Goal: Information Seeking & Learning: Compare options

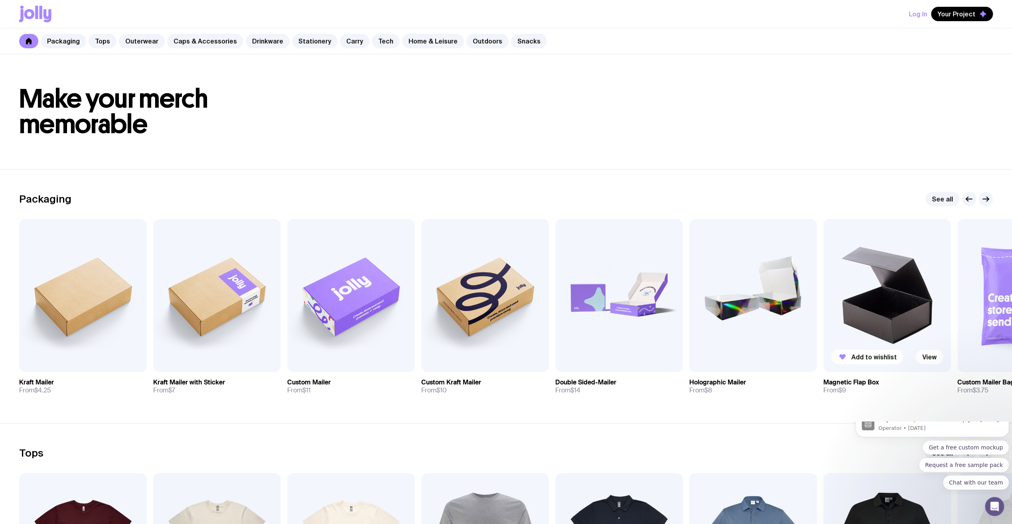
click at [886, 308] on img at bounding box center [887, 295] width 128 height 153
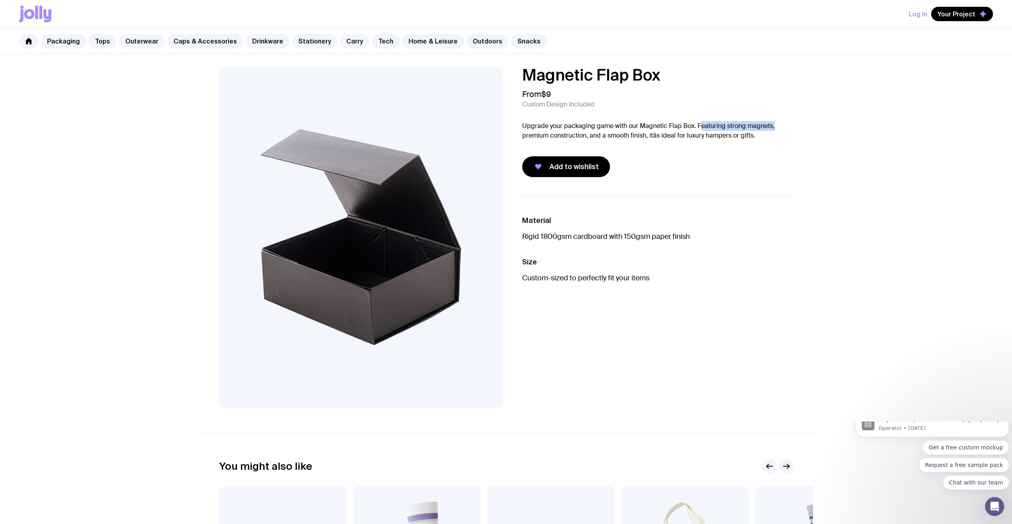
drag, startPoint x: 698, startPoint y: 125, endPoint x: 795, endPoint y: 127, distance: 96.5
click at [795, 127] on div "Magnetic Flap Box From $9 Custom Design Included Upgrade your packaging game wi…" at bounding box center [506, 237] width 613 height 341
drag, startPoint x: 536, startPoint y: 136, endPoint x: 658, endPoint y: 138, distance: 121.7
click at [658, 138] on p "Upgrade your packaging game with our Magnetic Flap Box. Featuring strong magnet…" at bounding box center [657, 130] width 271 height 19
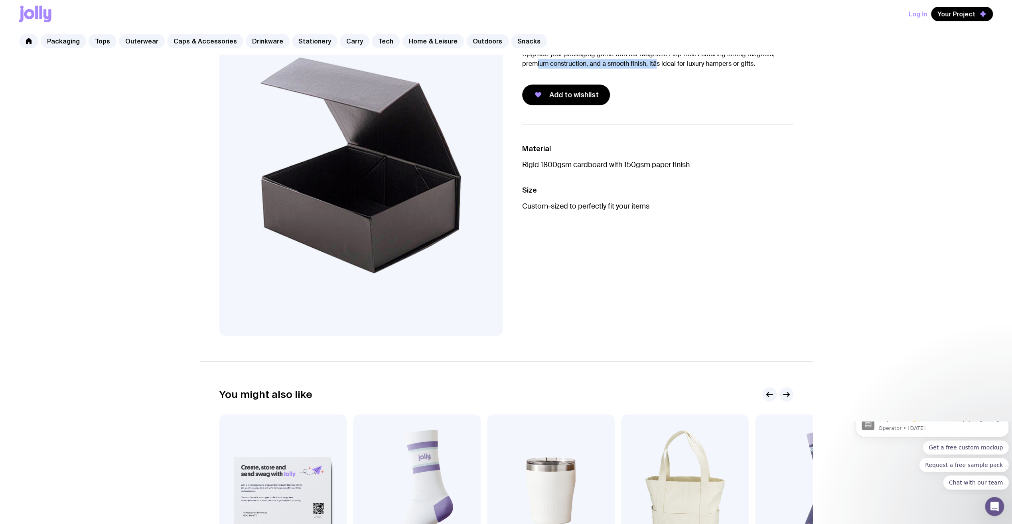
scroll to position [269, 0]
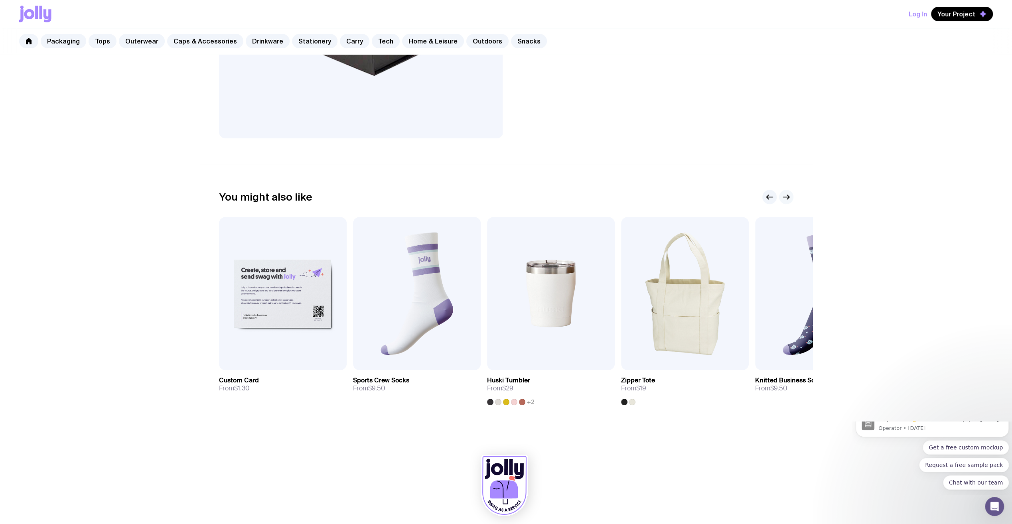
click at [784, 195] on icon "button" at bounding box center [786, 197] width 10 height 10
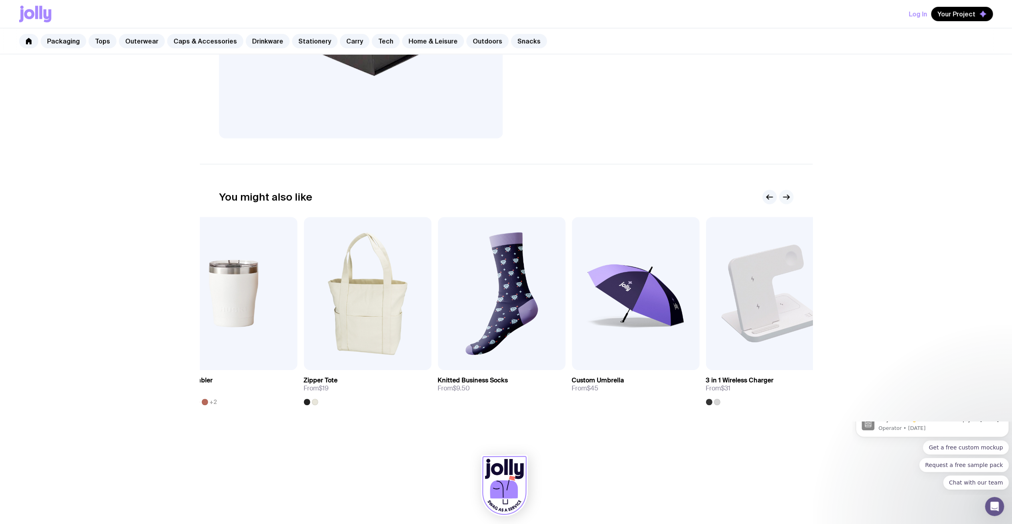
click at [784, 195] on icon "button" at bounding box center [786, 197] width 10 height 10
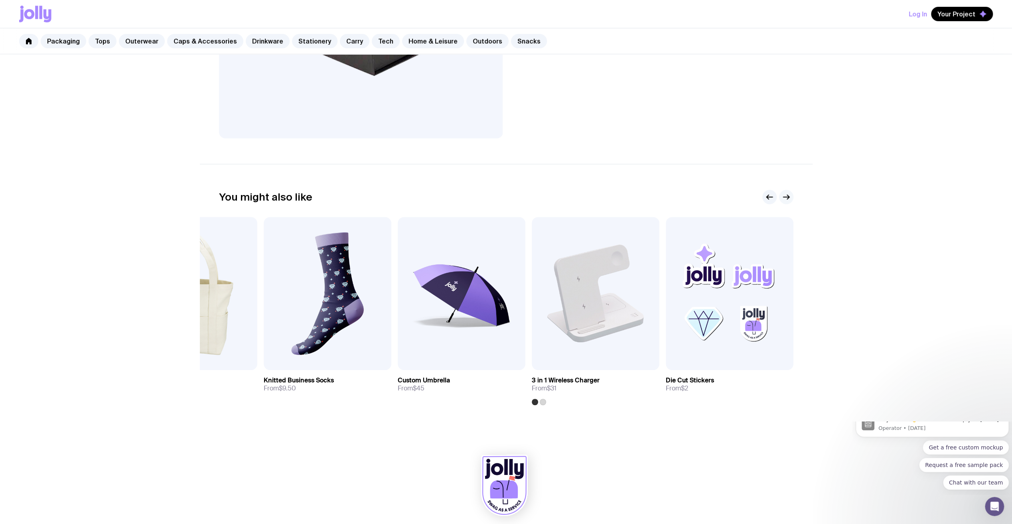
click at [784, 195] on icon "button" at bounding box center [786, 197] width 10 height 10
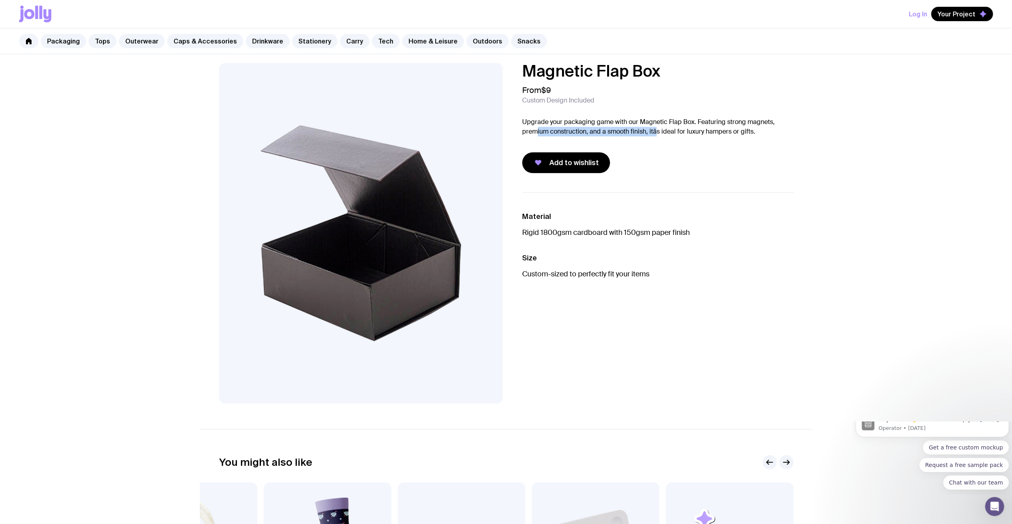
scroll to position [0, 0]
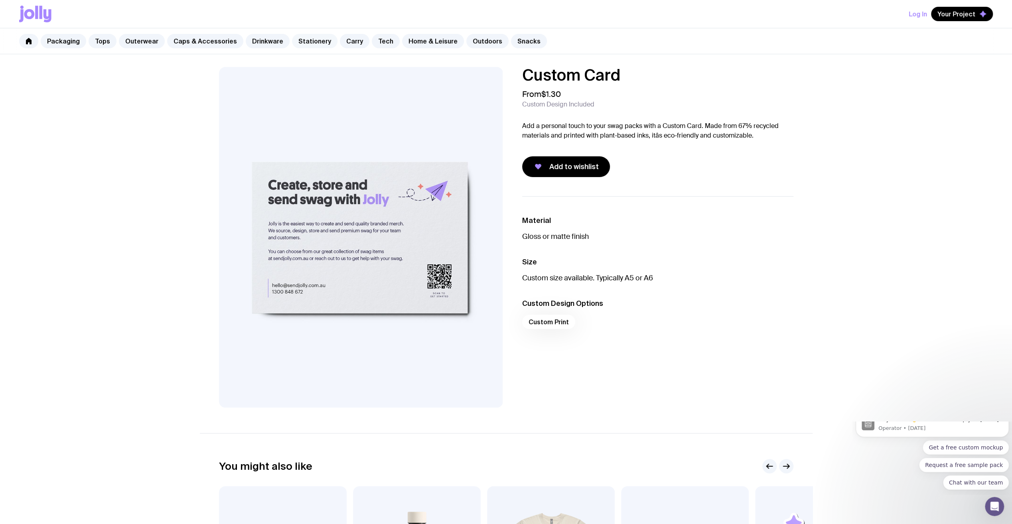
click at [306, 43] on link "Stationery" at bounding box center [314, 41] width 45 height 14
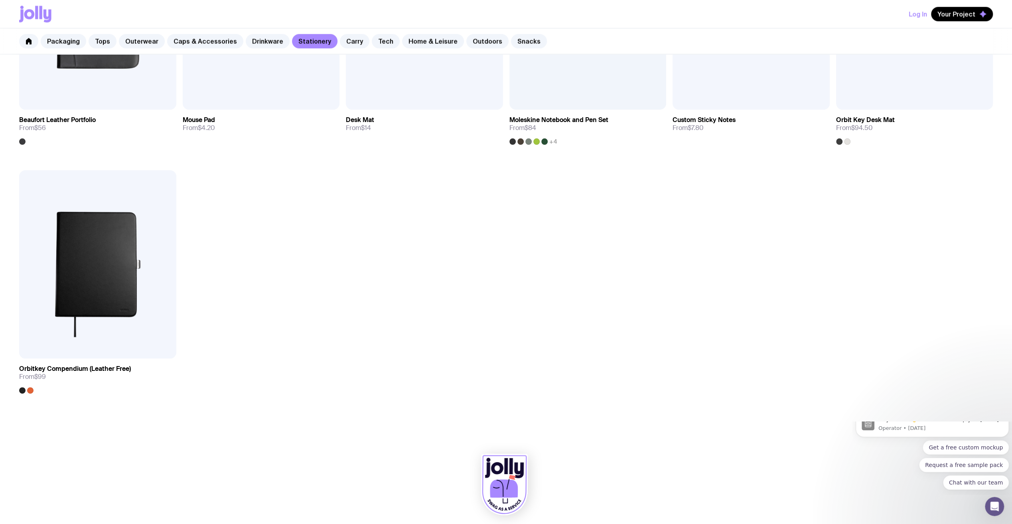
scroll to position [1038, 0]
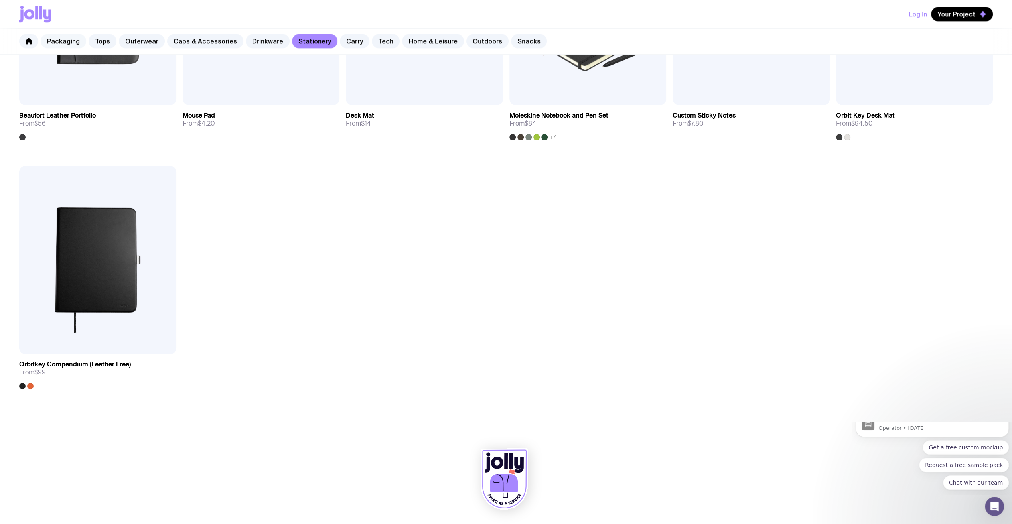
click at [63, 40] on link "Packaging" at bounding box center [63, 41] width 45 height 14
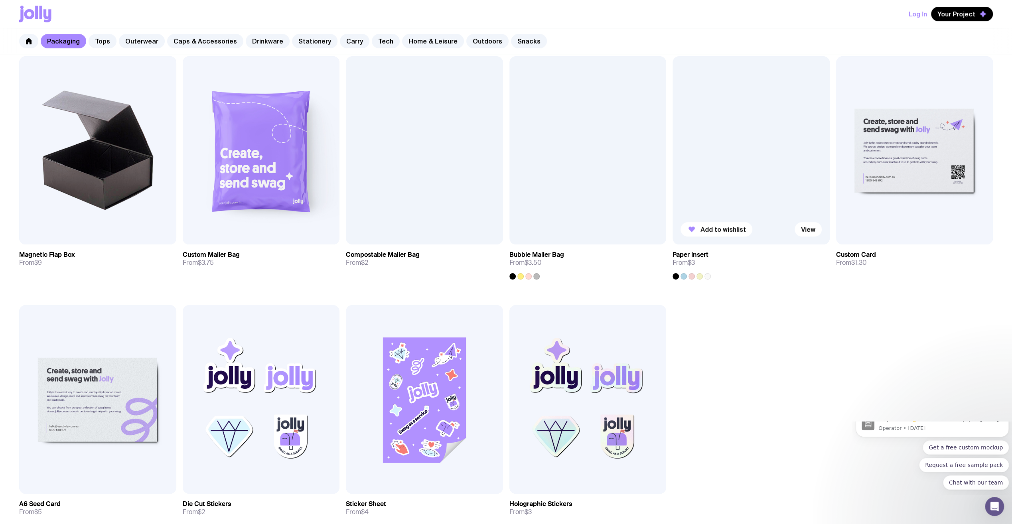
scroll to position [369, 0]
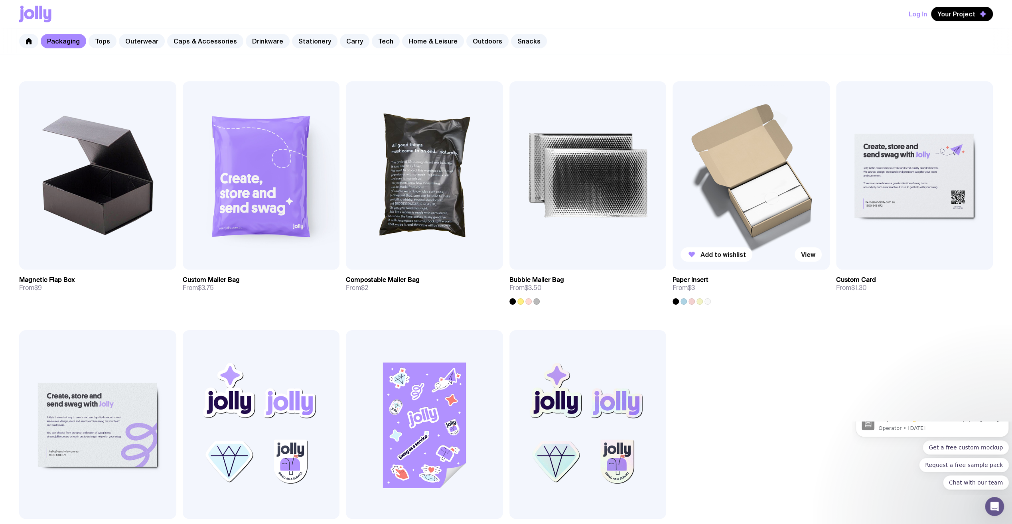
click at [743, 209] on img at bounding box center [750, 175] width 157 height 188
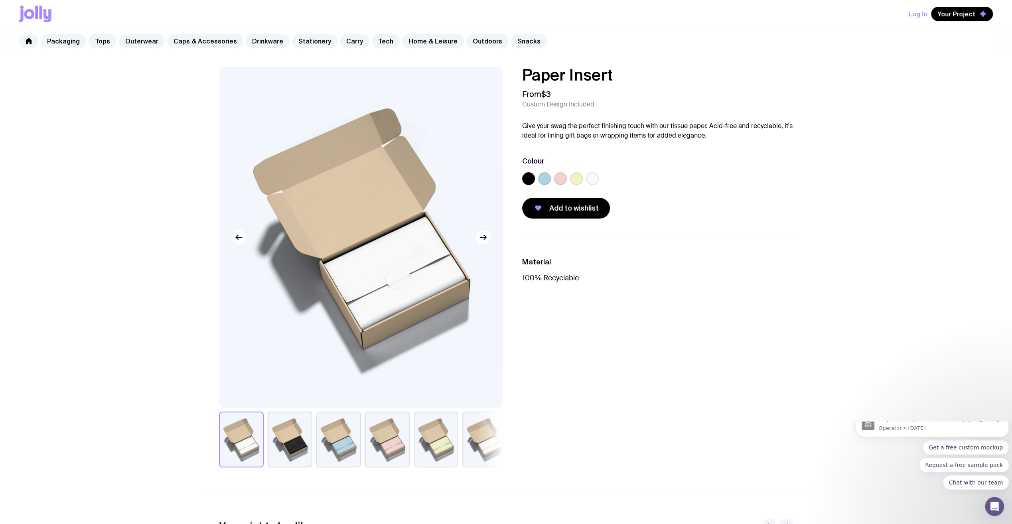
click at [487, 443] on button "button" at bounding box center [484, 440] width 45 height 56
click at [426, 446] on button "button" at bounding box center [436, 440] width 45 height 56
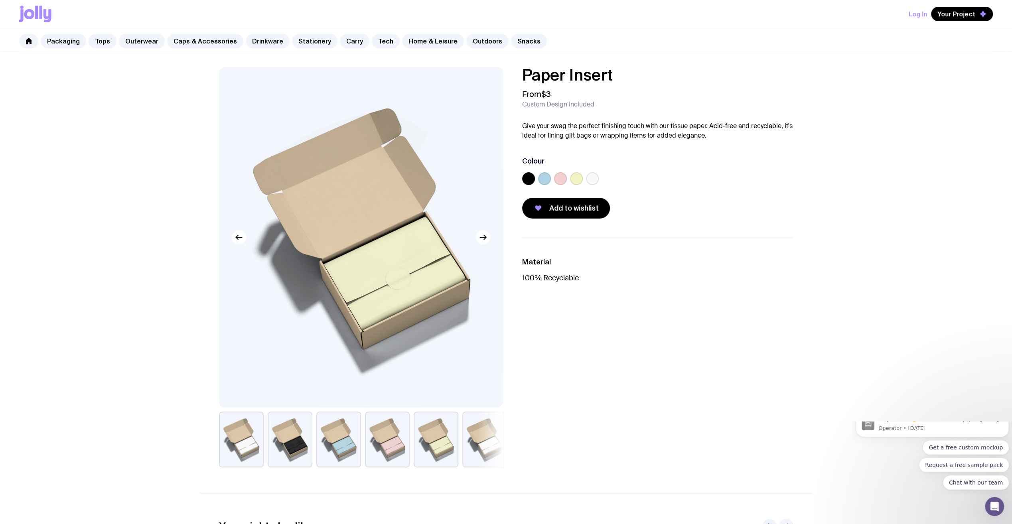
click at [395, 442] on button "button" at bounding box center [387, 440] width 45 height 56
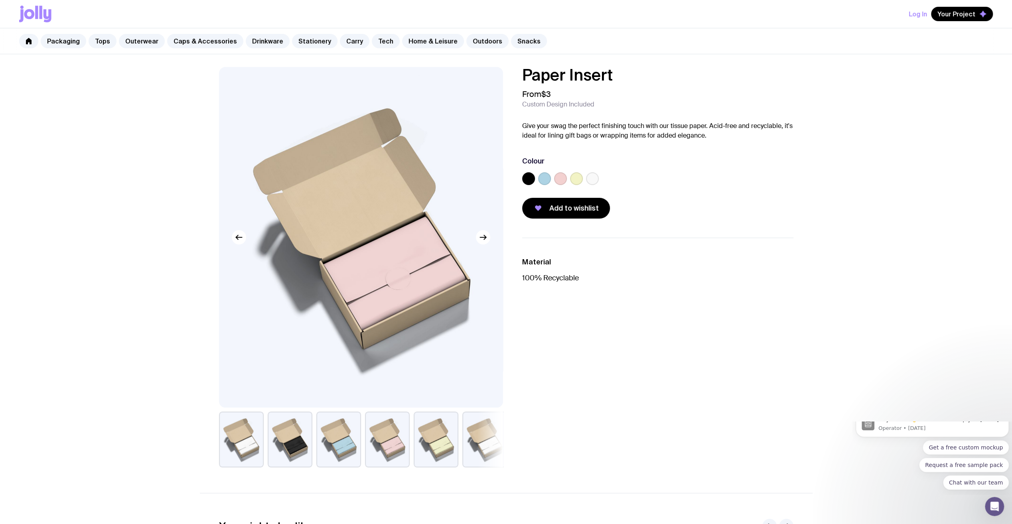
click at [354, 441] on button "button" at bounding box center [338, 440] width 45 height 56
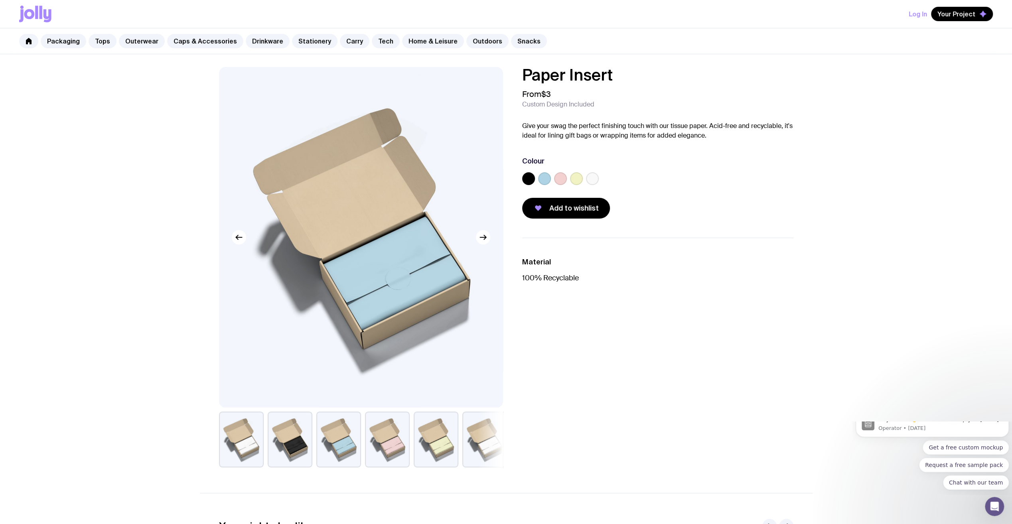
click at [301, 440] on button "button" at bounding box center [290, 440] width 45 height 56
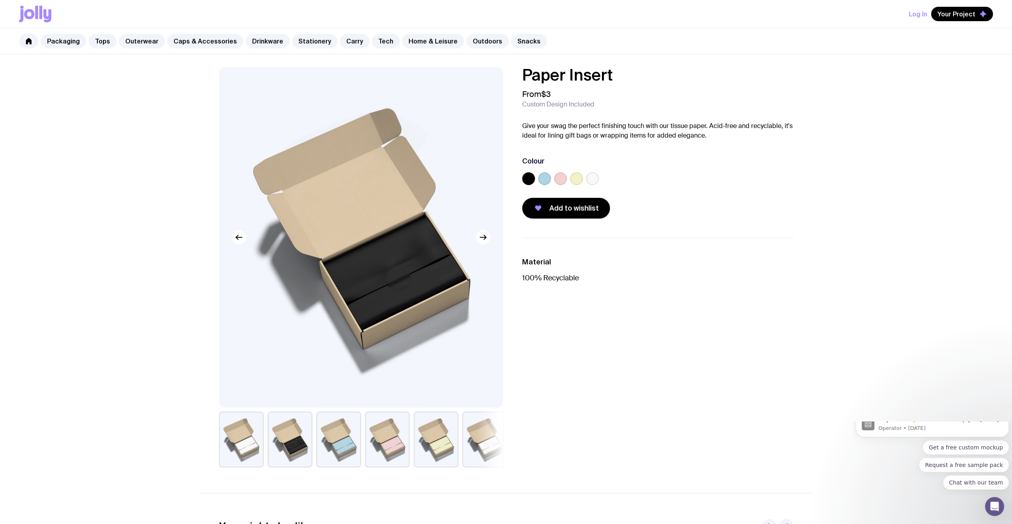
click at [271, 440] on button "button" at bounding box center [290, 440] width 45 height 56
click at [259, 439] on button "button" at bounding box center [241, 440] width 45 height 56
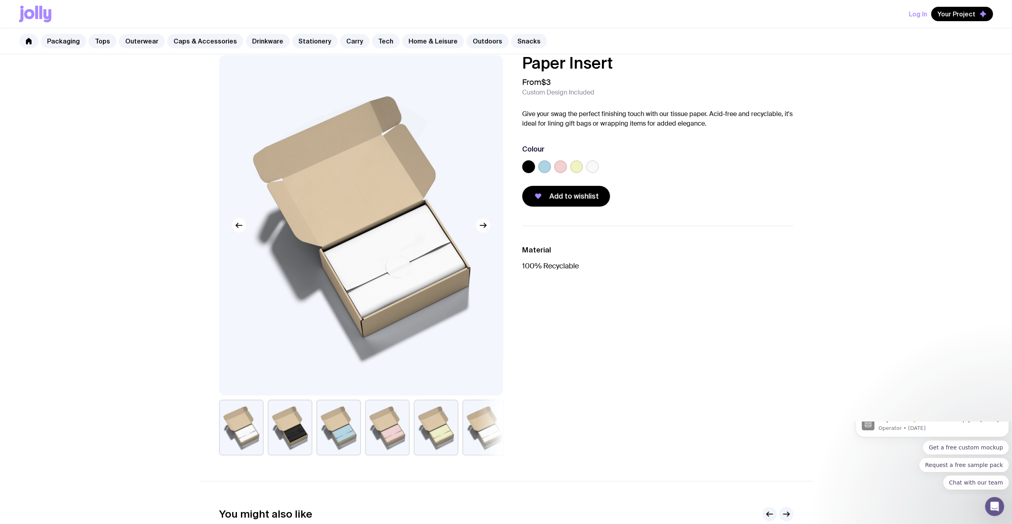
scroll to position [10, 0]
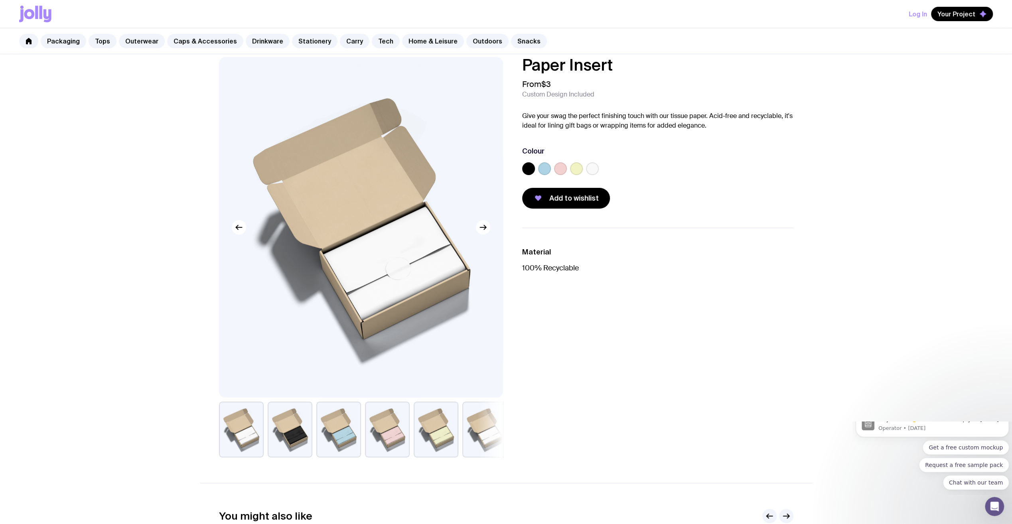
click at [644, 324] on div "Material 100% Recyclable" at bounding box center [651, 343] width 284 height 230
click at [308, 40] on link "Stationery" at bounding box center [314, 41] width 45 height 14
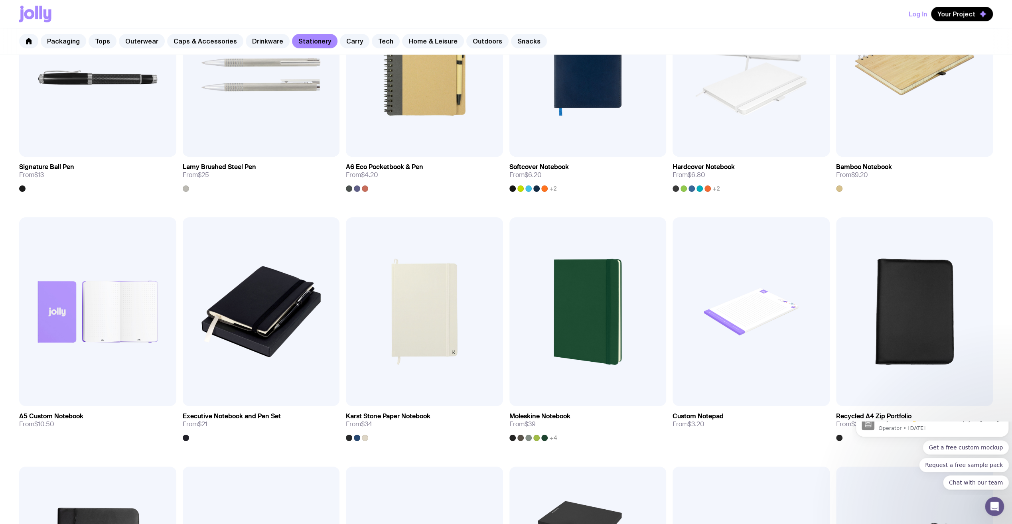
scroll to position [479, 0]
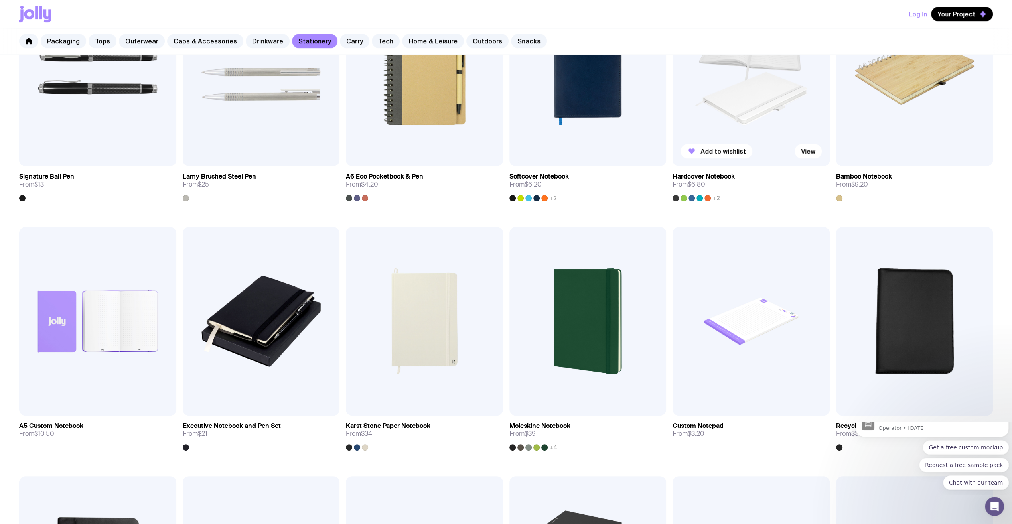
click at [742, 110] on img at bounding box center [750, 72] width 157 height 188
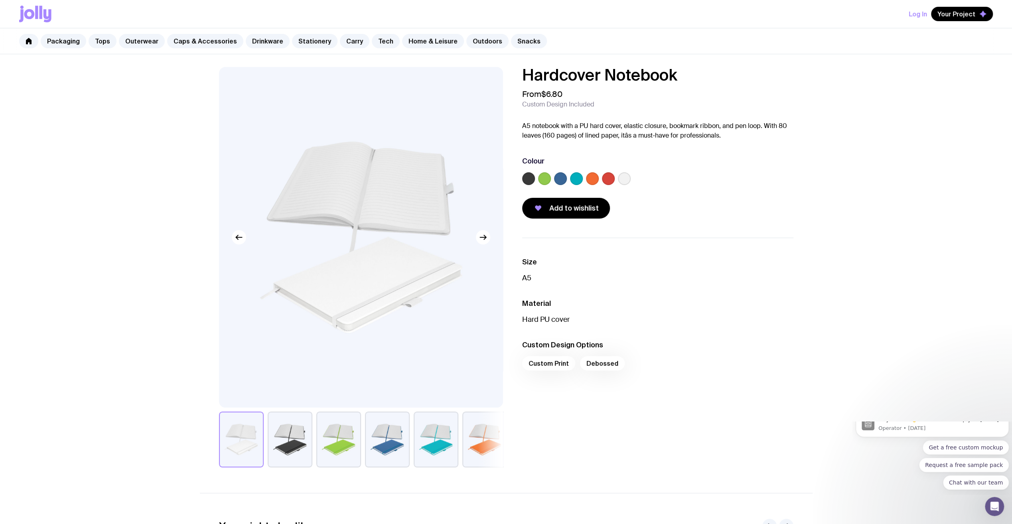
click at [573, 182] on label at bounding box center [576, 178] width 13 height 13
click at [0, 0] on input "radio" at bounding box center [0, 0] width 0 height 0
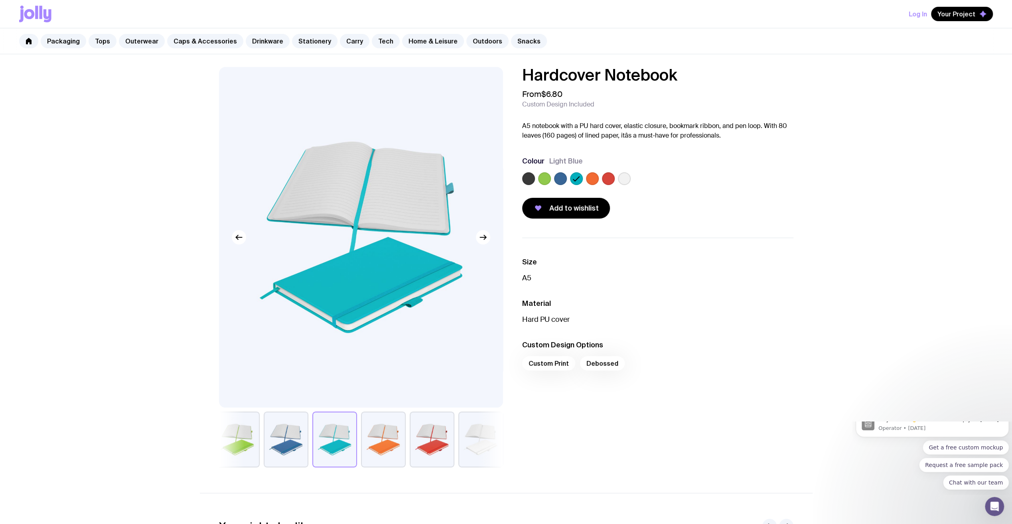
click at [559, 181] on label at bounding box center [560, 178] width 13 height 13
click at [0, 0] on input "radio" at bounding box center [0, 0] width 0 height 0
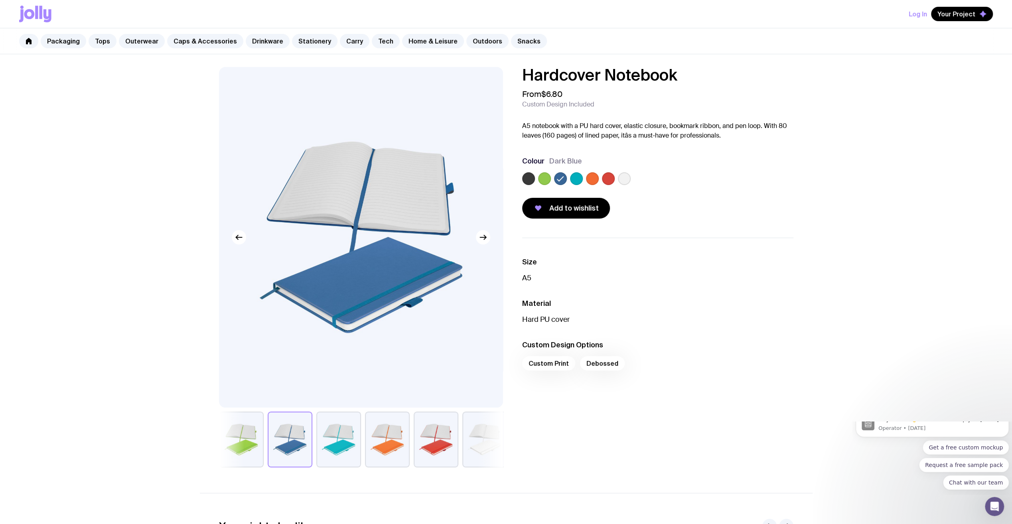
click at [628, 179] on label at bounding box center [624, 178] width 13 height 13
click at [0, 0] on input "radio" at bounding box center [0, 0] width 0 height 0
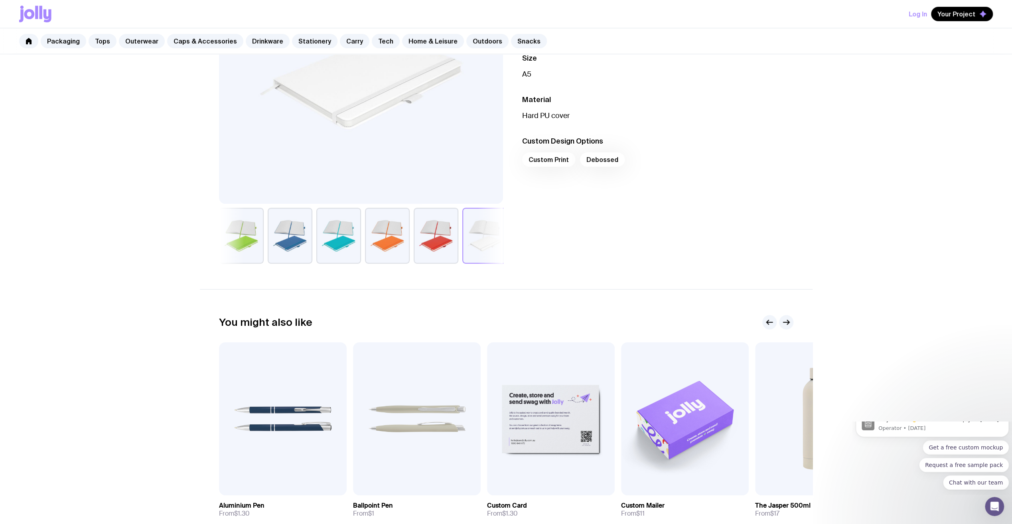
scroll to position [219, 0]
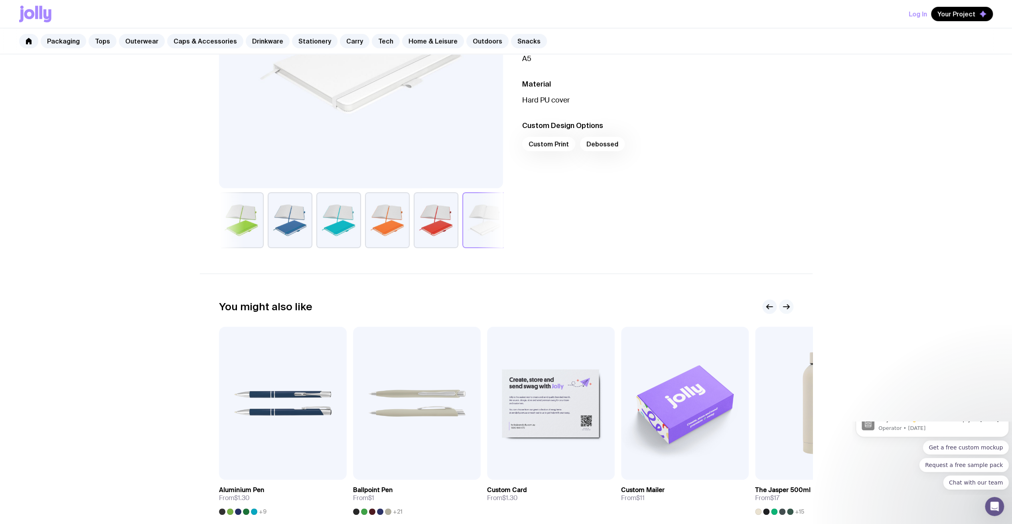
click at [787, 307] on icon "button" at bounding box center [786, 307] width 10 height 10
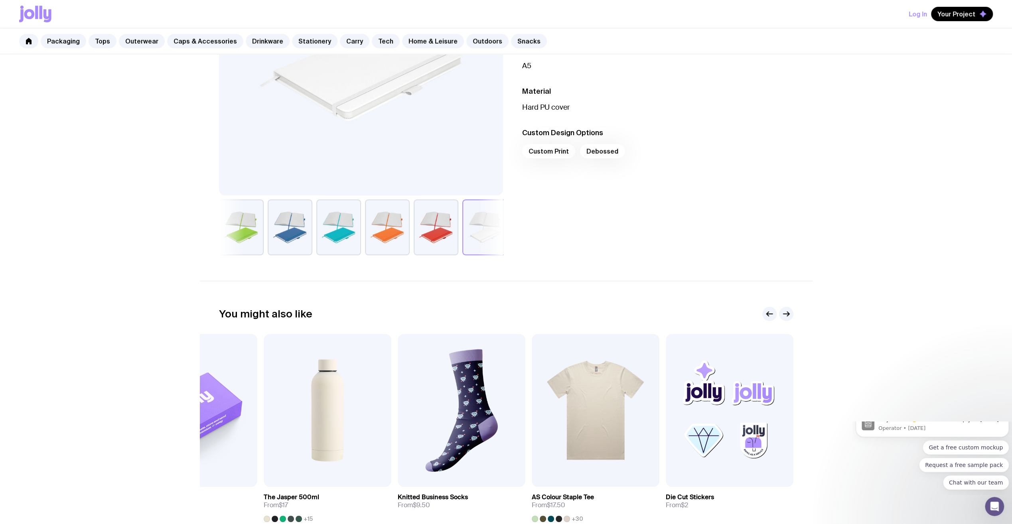
scroll to position [209, 0]
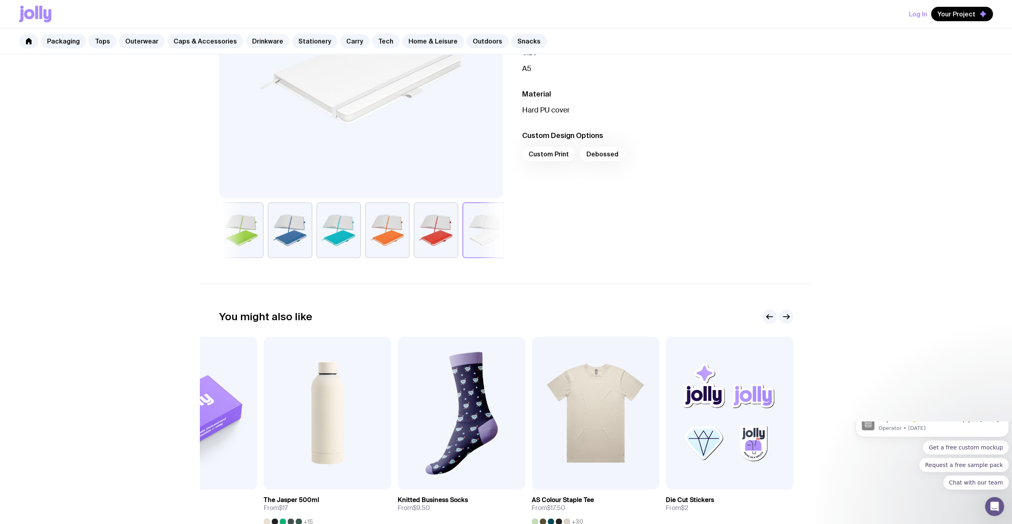
click at [254, 38] on link "Drinkware" at bounding box center [268, 41] width 44 height 14
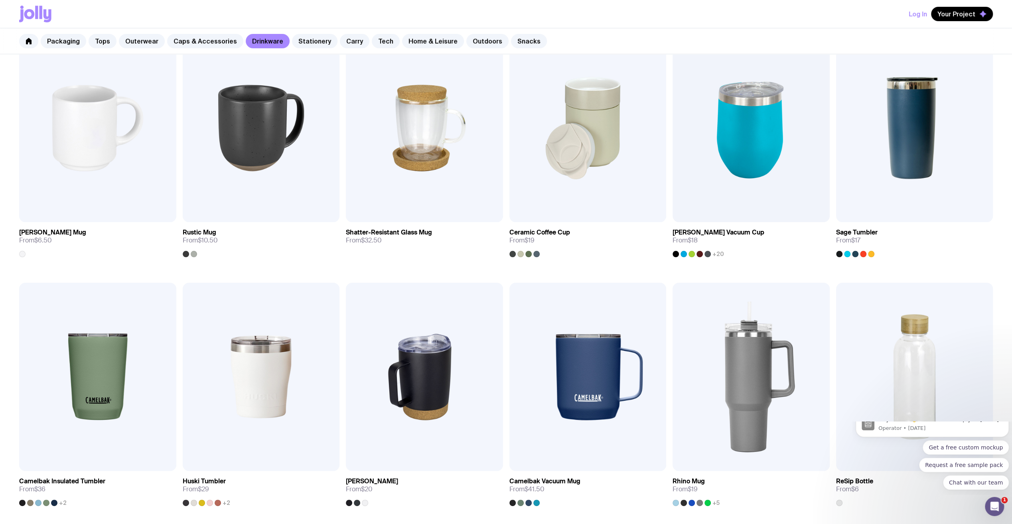
scroll to position [171, 0]
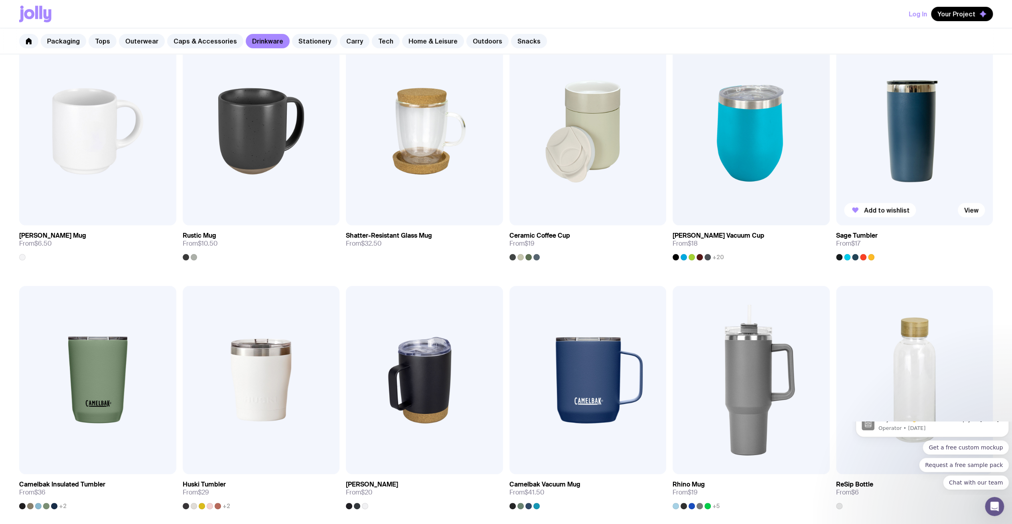
click at [946, 129] on img at bounding box center [914, 131] width 157 height 188
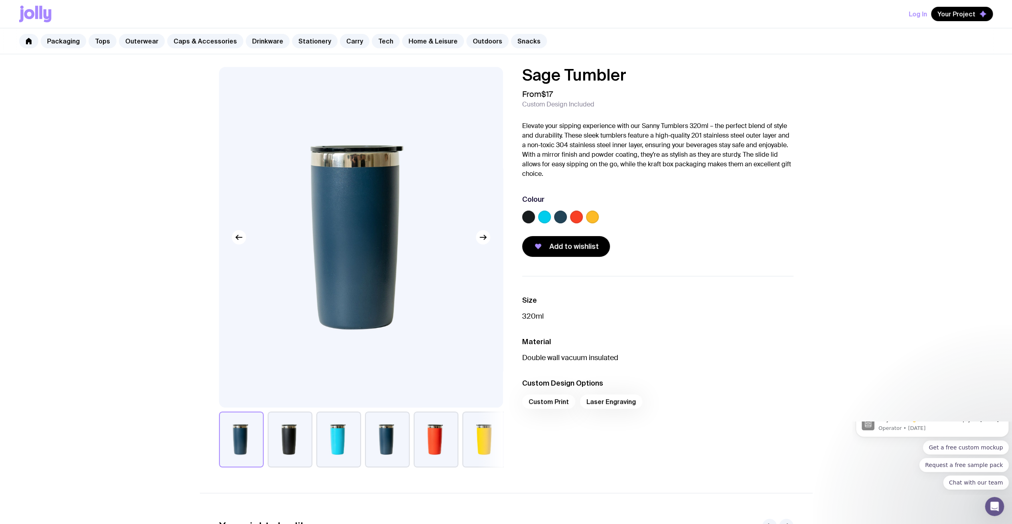
drag, startPoint x: 546, startPoint y: 130, endPoint x: 784, endPoint y: 125, distance: 237.8
click at [784, 125] on p "Elevate your sipping experience with our Sanny Tumblers 320ml – the perfect ble…" at bounding box center [657, 149] width 271 height 57
click at [593, 127] on p "Elevate your sipping experience with our Sanny Tumblers 320ml – the perfect ble…" at bounding box center [657, 149] width 271 height 57
drag, startPoint x: 628, startPoint y: 79, endPoint x: 525, endPoint y: 78, distance: 102.9
click at [525, 78] on h1 "Sage Tumbler" at bounding box center [657, 75] width 271 height 16
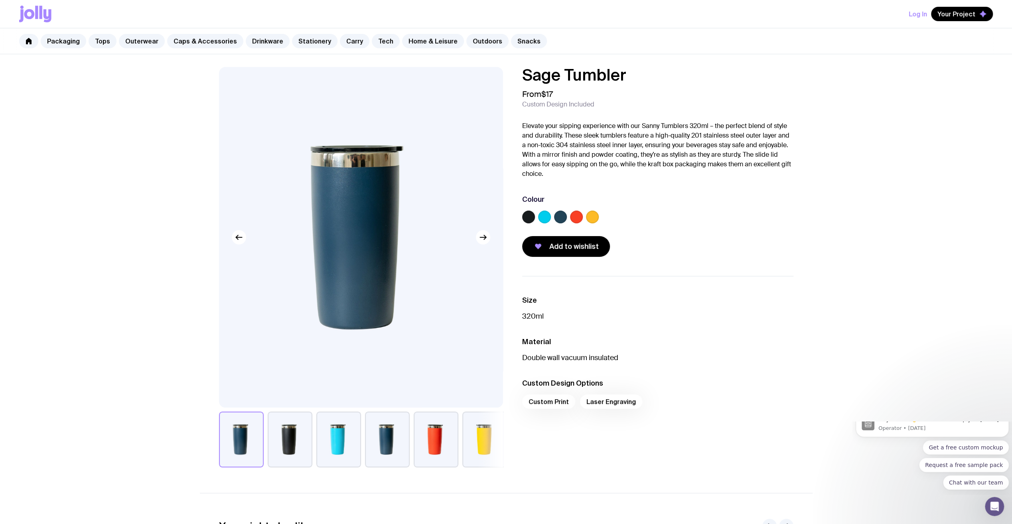
copy h1 "Sage Tumbler"
click at [547, 216] on label at bounding box center [544, 217] width 13 height 13
click at [0, 0] on input "radio" at bounding box center [0, 0] width 0 height 0
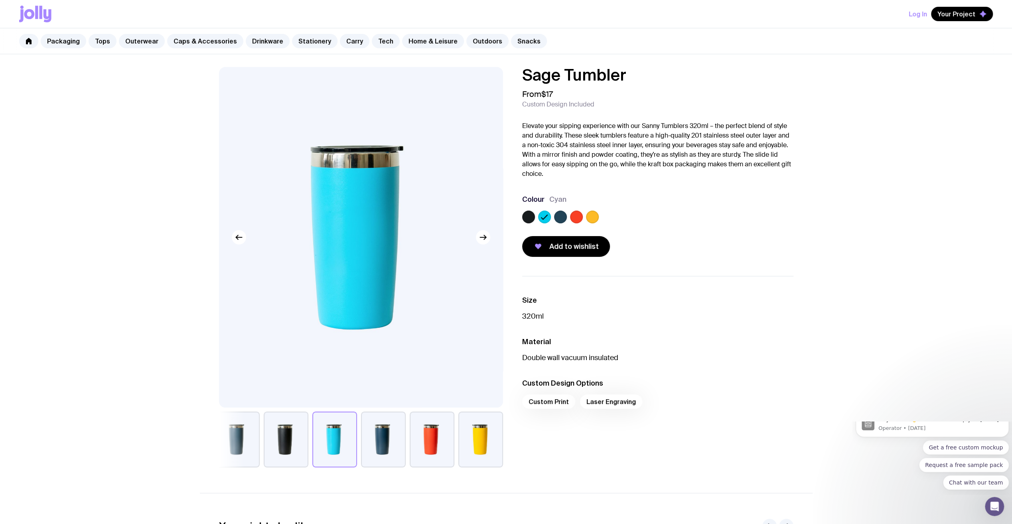
click at [561, 218] on label at bounding box center [560, 217] width 13 height 13
click at [0, 0] on input "radio" at bounding box center [0, 0] width 0 height 0
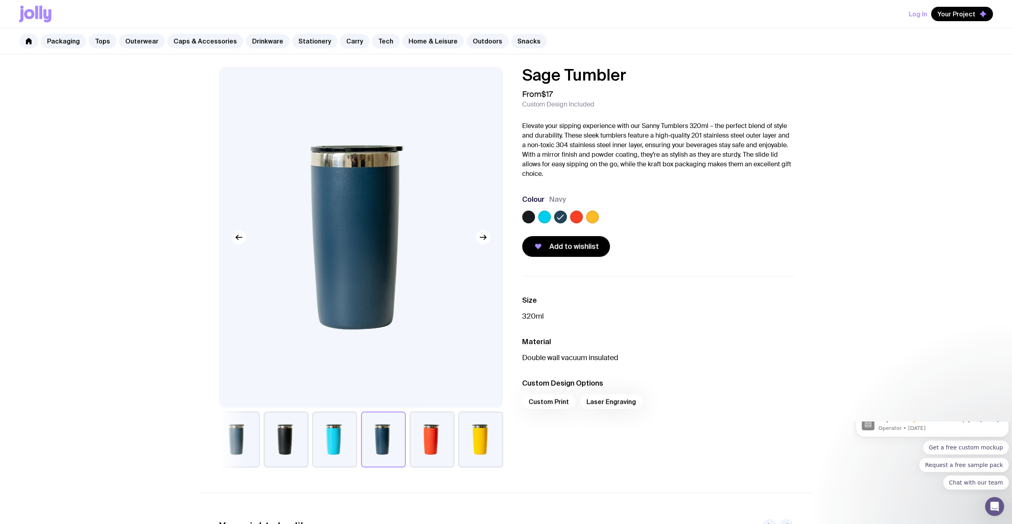
click at [580, 217] on label at bounding box center [576, 217] width 13 height 13
click at [0, 0] on input "radio" at bounding box center [0, 0] width 0 height 0
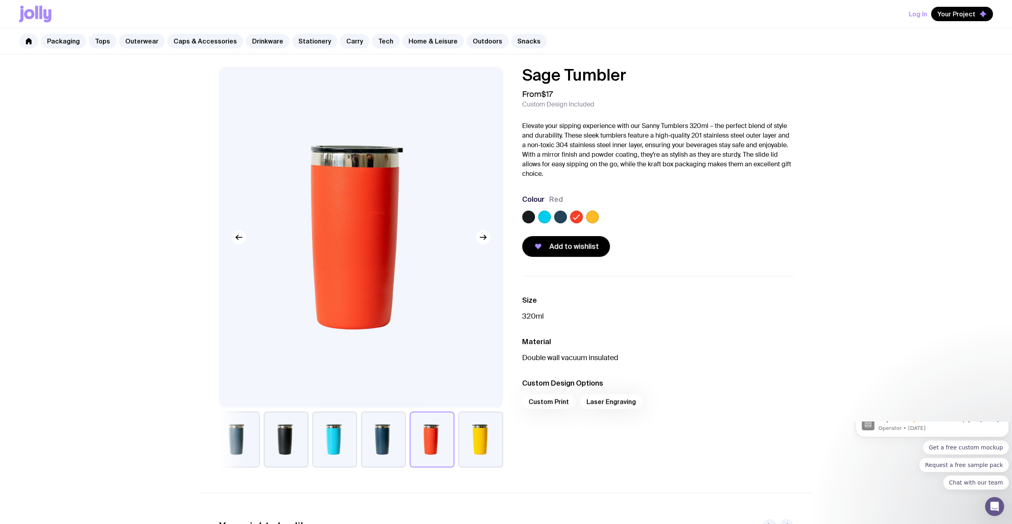
click at [599, 214] on div at bounding box center [657, 219] width 271 height 16
click at [592, 214] on label at bounding box center [592, 217] width 13 height 13
click at [0, 0] on input "radio" at bounding box center [0, 0] width 0 height 0
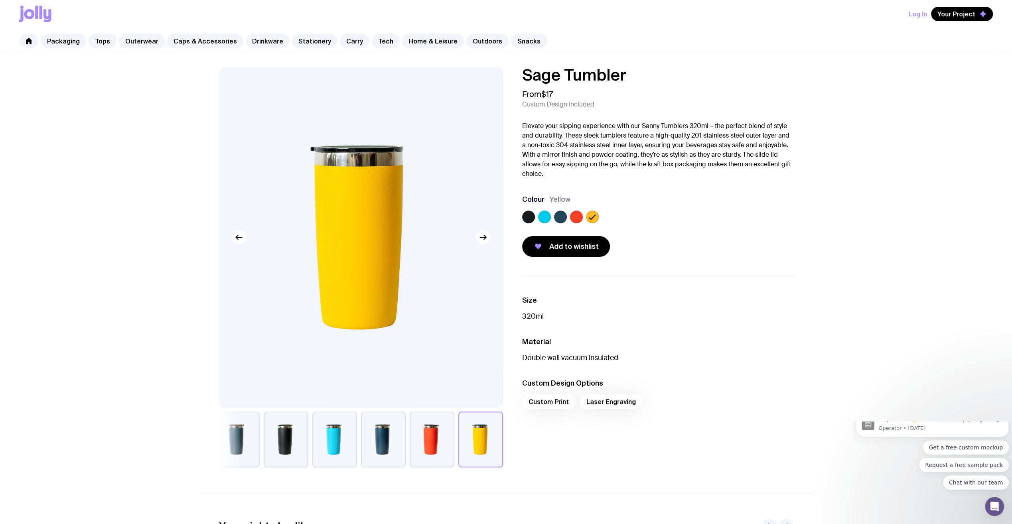
click at [559, 214] on label at bounding box center [560, 217] width 13 height 13
click at [0, 0] on input "radio" at bounding box center [0, 0] width 0 height 0
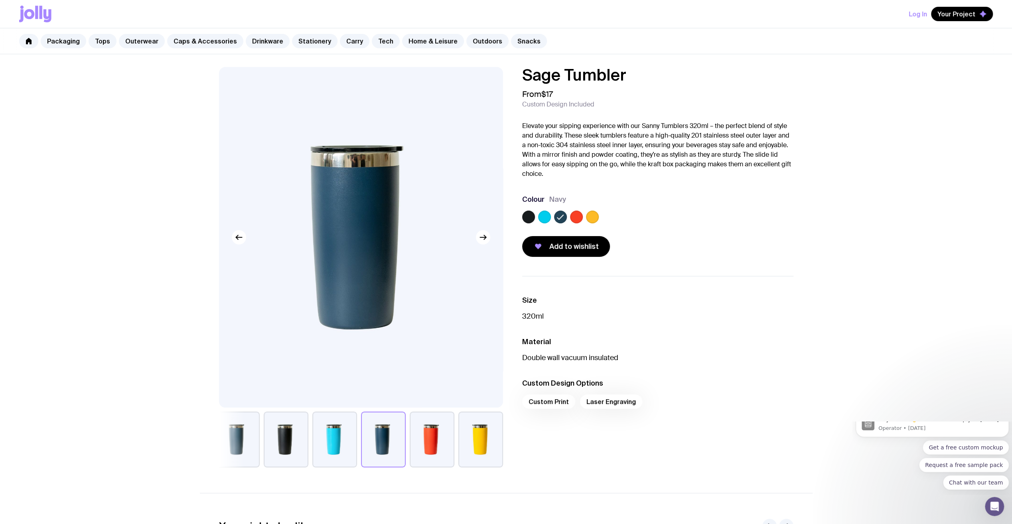
click at [524, 215] on label at bounding box center [528, 217] width 13 height 13
click at [0, 0] on input "radio" at bounding box center [0, 0] width 0 height 0
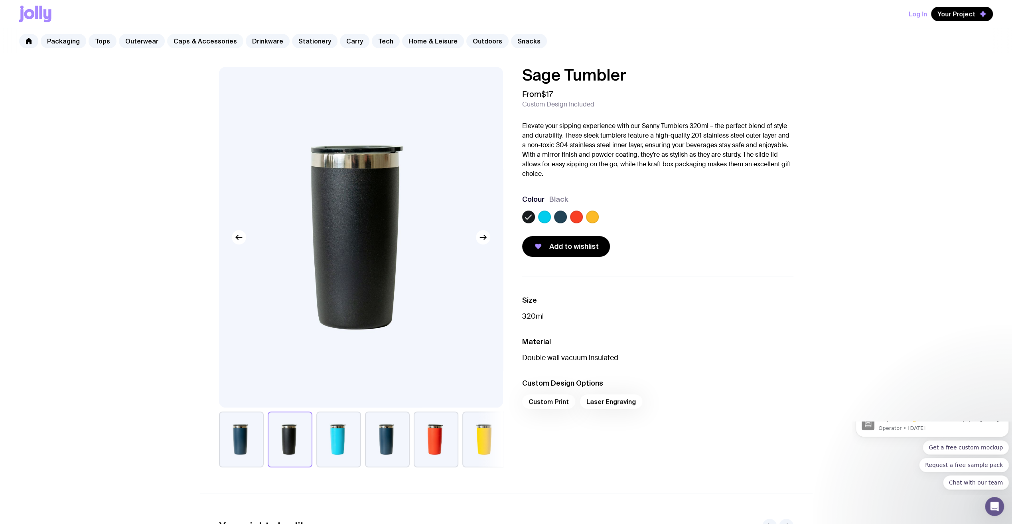
click at [189, 44] on link "Caps & Accessories" at bounding box center [205, 41] width 76 height 14
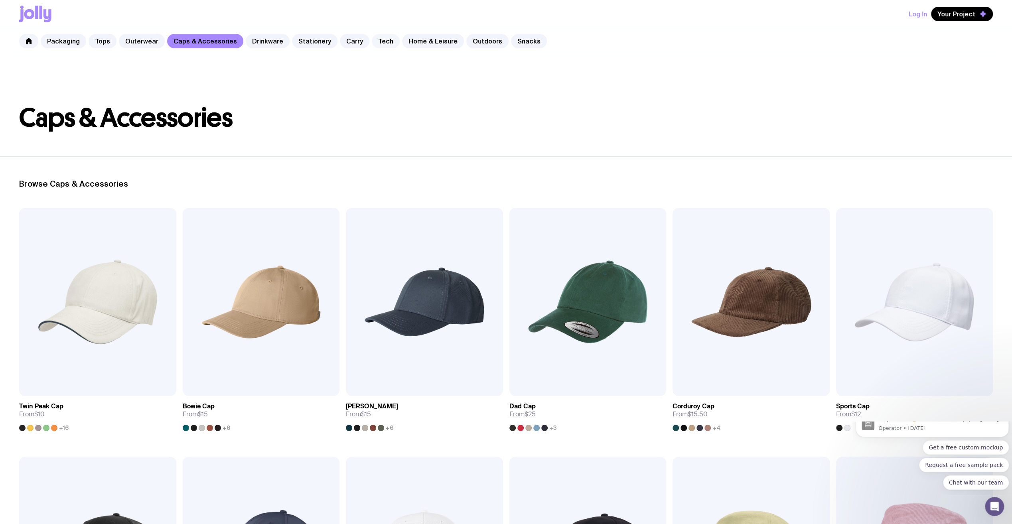
click at [377, 37] on link "Tech" at bounding box center [386, 41] width 28 height 14
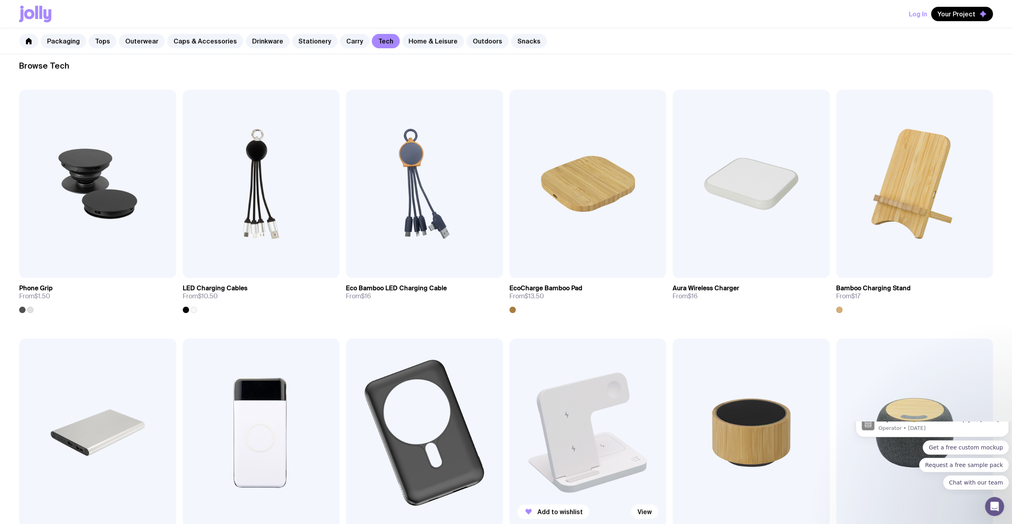
scroll to position [60, 0]
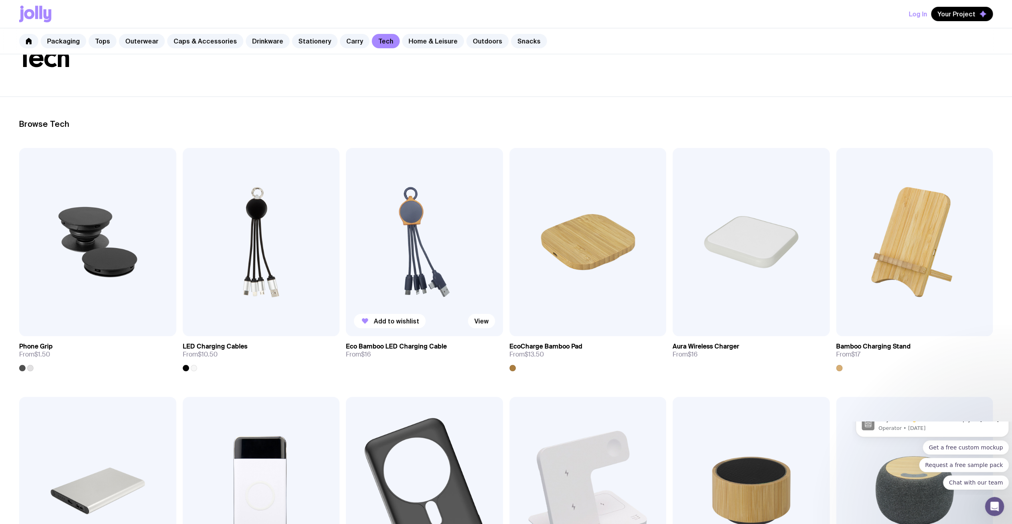
click at [408, 258] on img at bounding box center [424, 242] width 157 height 188
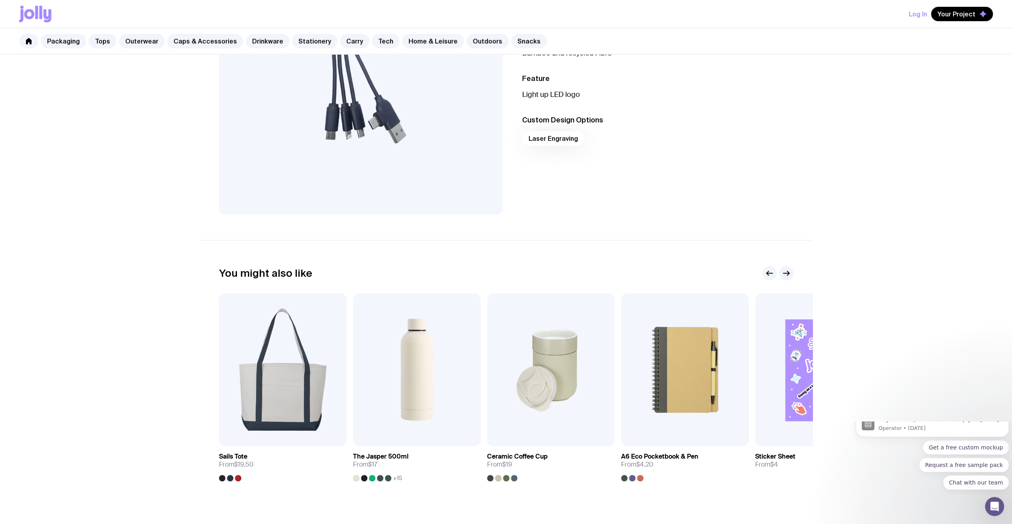
scroll to position [189, 0]
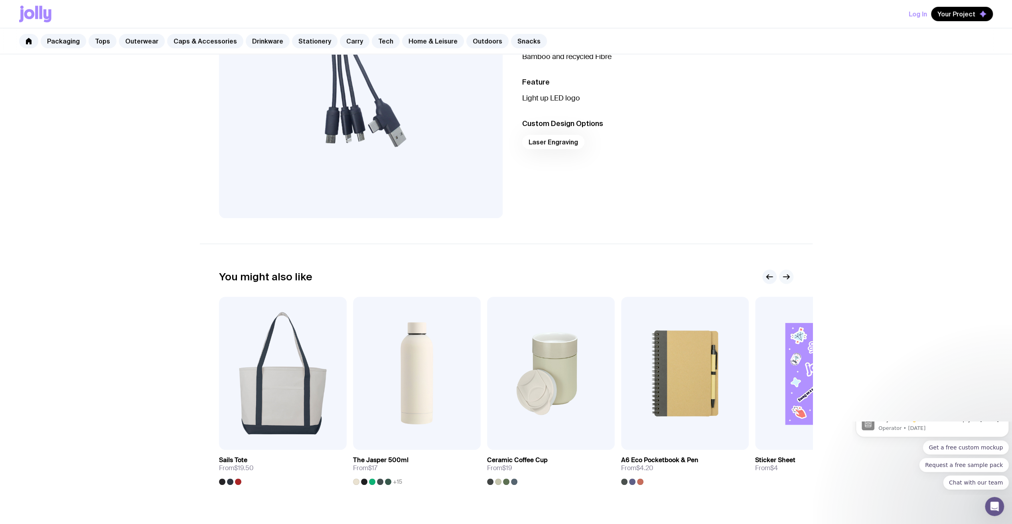
click at [786, 278] on icon "button" at bounding box center [786, 277] width 10 height 10
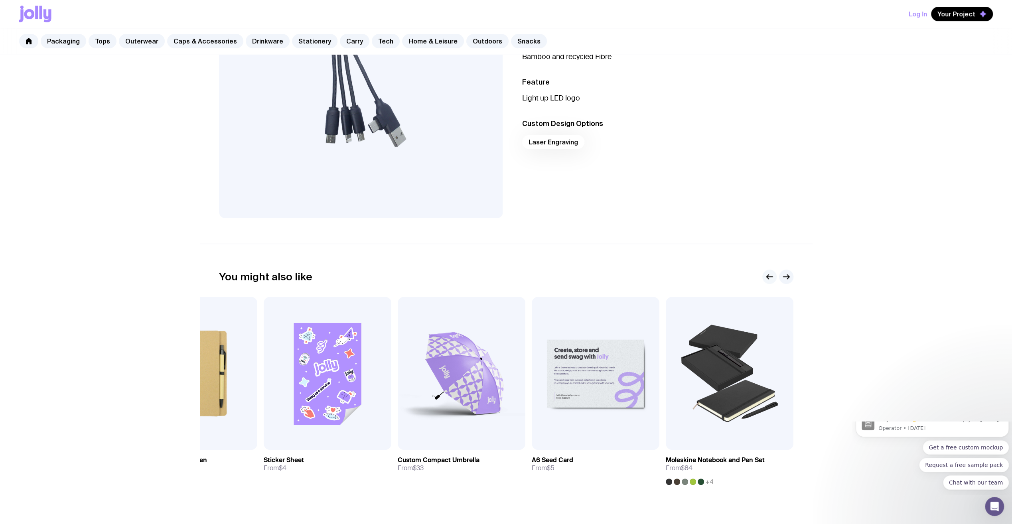
click at [771, 278] on icon "button" at bounding box center [770, 277] width 10 height 10
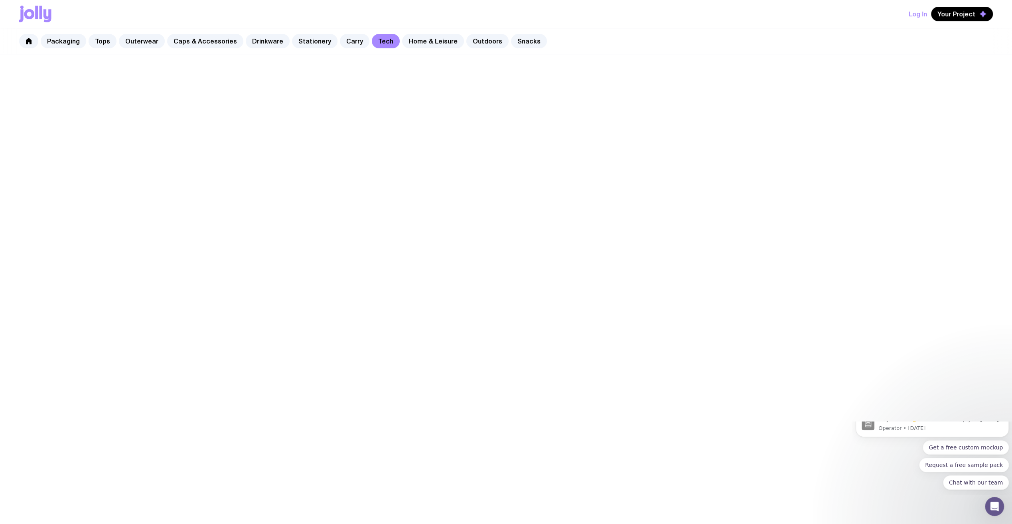
scroll to position [60, 0]
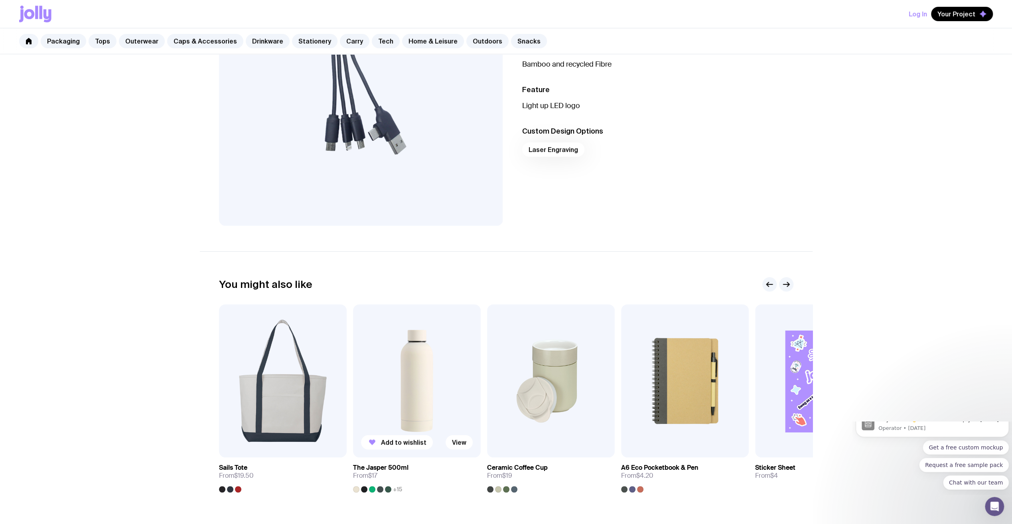
scroll to position [179, 0]
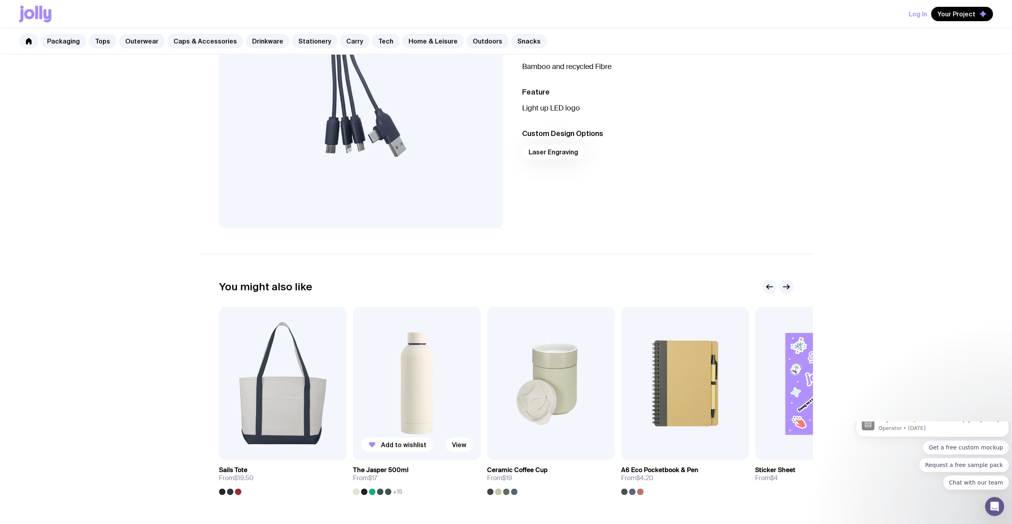
click at [404, 376] on img at bounding box center [417, 383] width 128 height 153
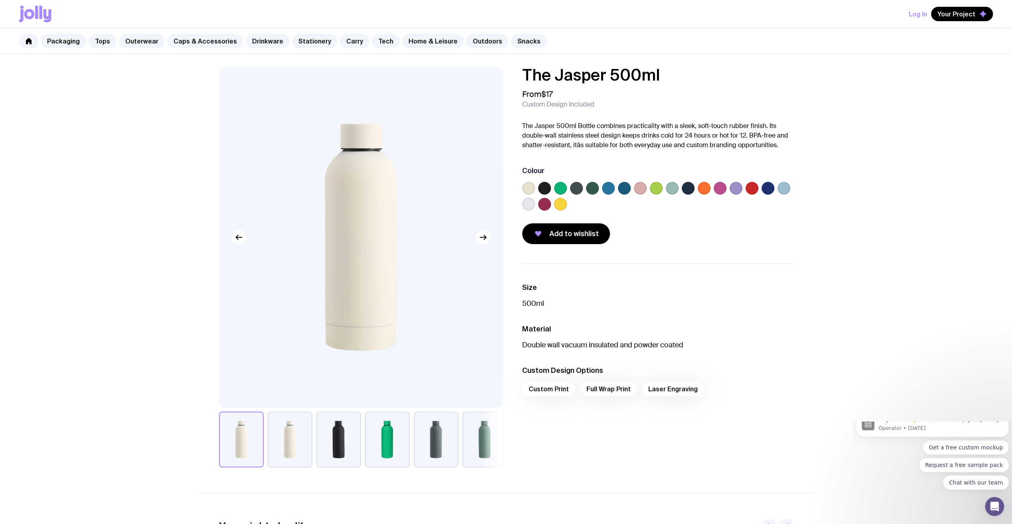
click at [299, 443] on button "button" at bounding box center [290, 440] width 45 height 56
click at [526, 205] on label at bounding box center [528, 204] width 13 height 13
click at [0, 0] on input "radio" at bounding box center [0, 0] width 0 height 0
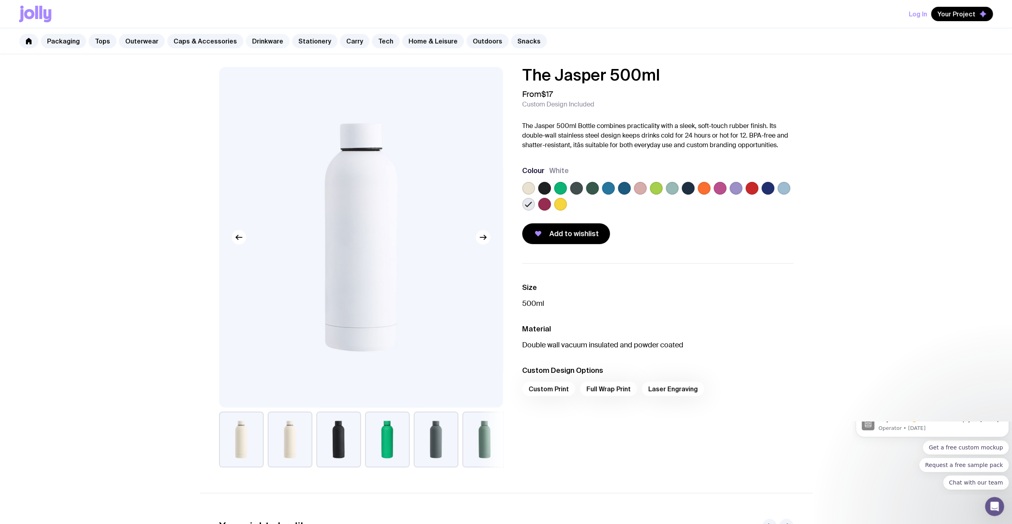
click at [265, 39] on link "Drinkware" at bounding box center [268, 41] width 44 height 14
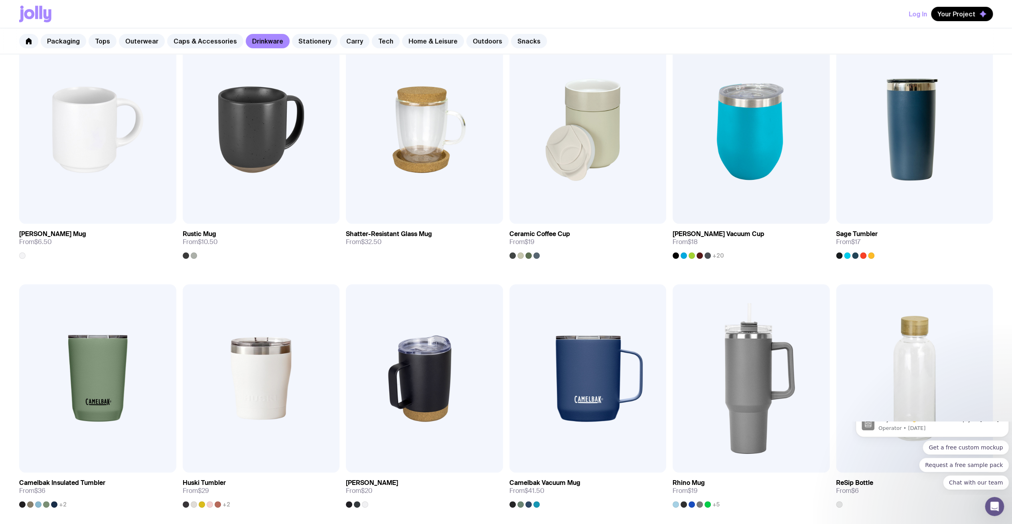
scroll to position [189, 0]
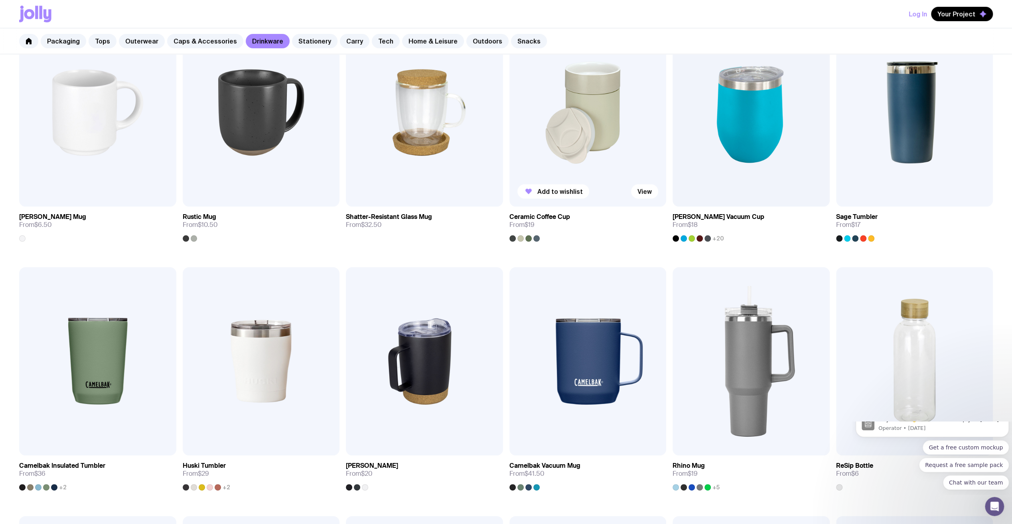
click at [593, 103] on img at bounding box center [587, 112] width 157 height 188
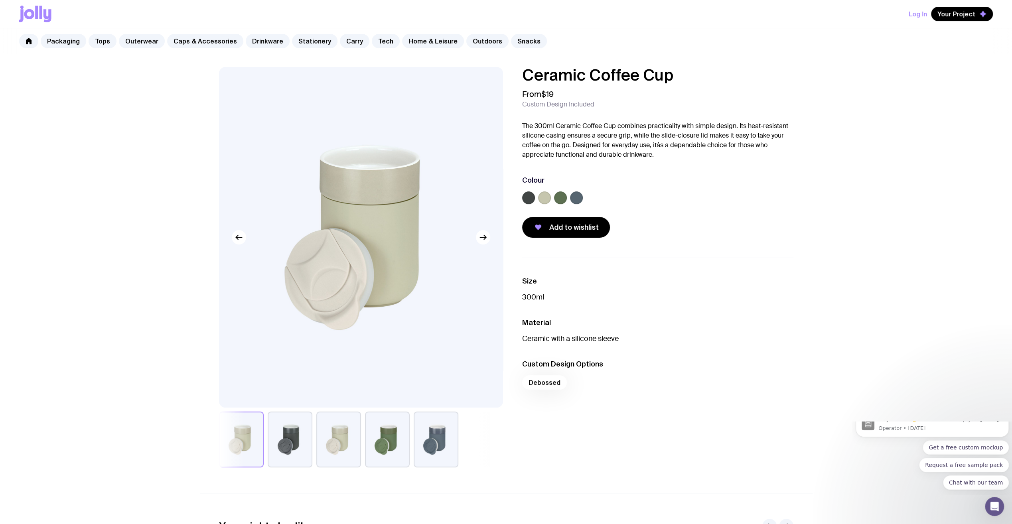
click at [324, 440] on button "button" at bounding box center [338, 440] width 45 height 56
click at [390, 440] on button "button" at bounding box center [387, 440] width 45 height 56
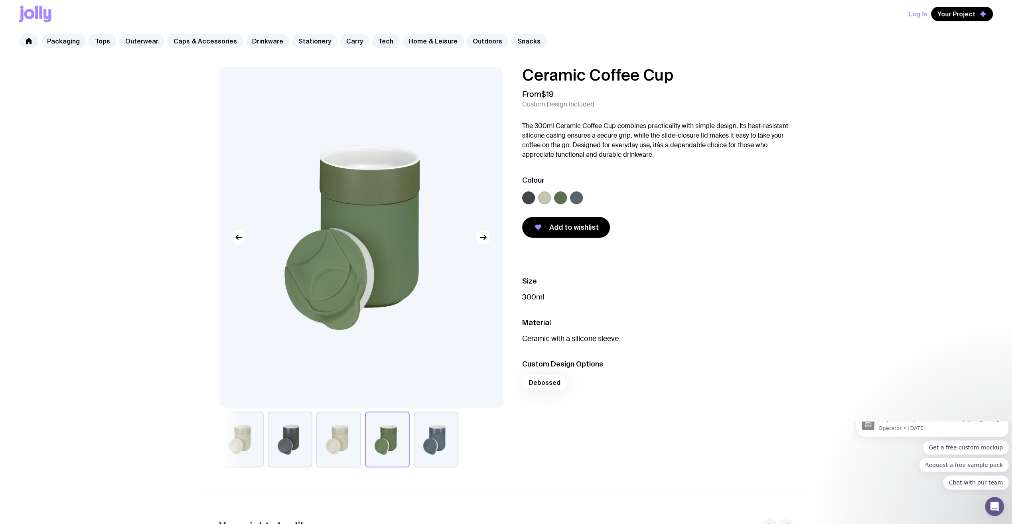
click at [422, 438] on button "button" at bounding box center [436, 440] width 45 height 56
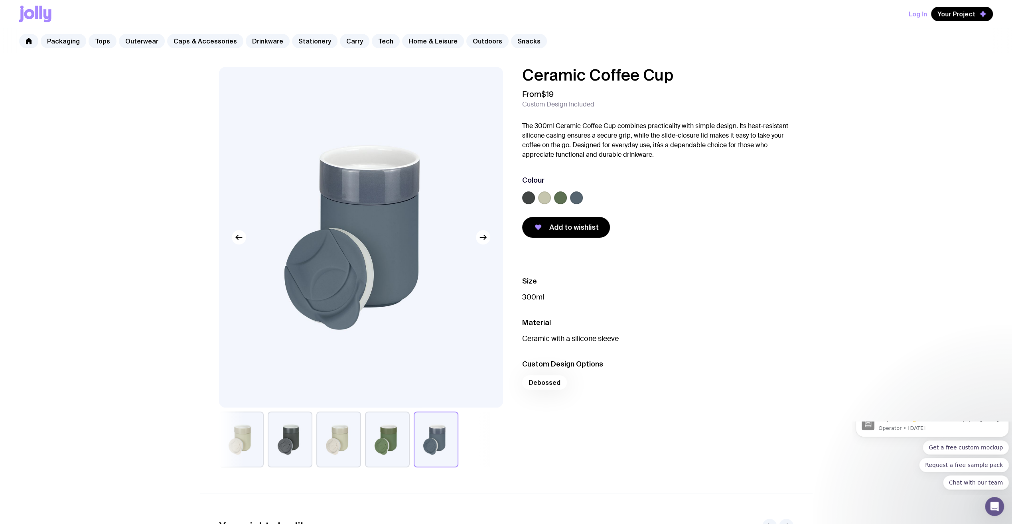
click at [305, 434] on button "button" at bounding box center [290, 440] width 45 height 56
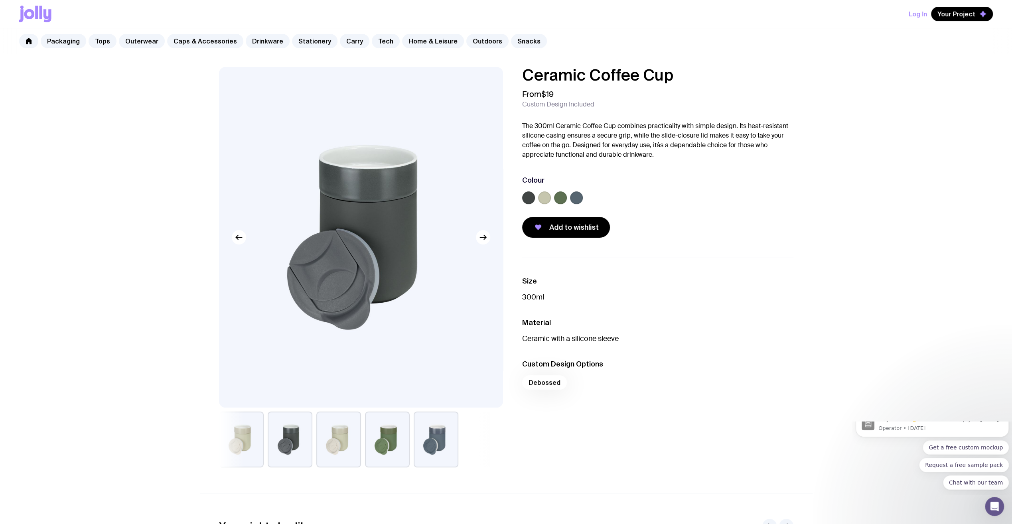
click at [246, 432] on button "button" at bounding box center [241, 440] width 45 height 56
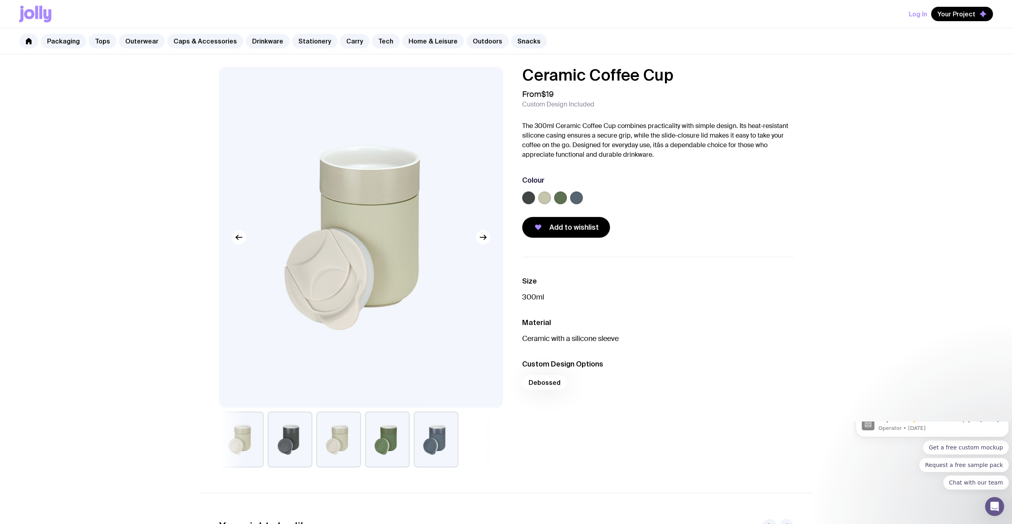
click at [282, 430] on button "button" at bounding box center [290, 440] width 45 height 56
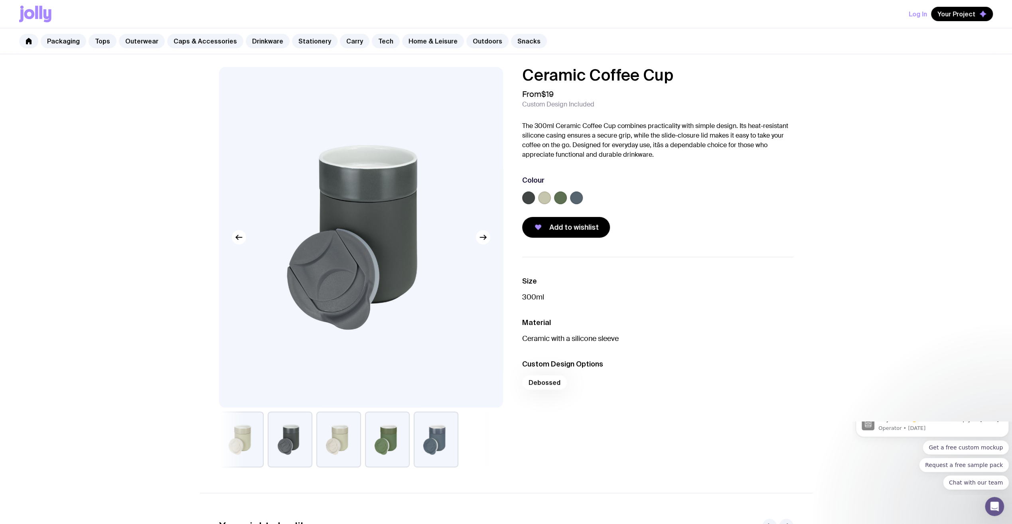
click at [251, 427] on button "button" at bounding box center [241, 440] width 45 height 56
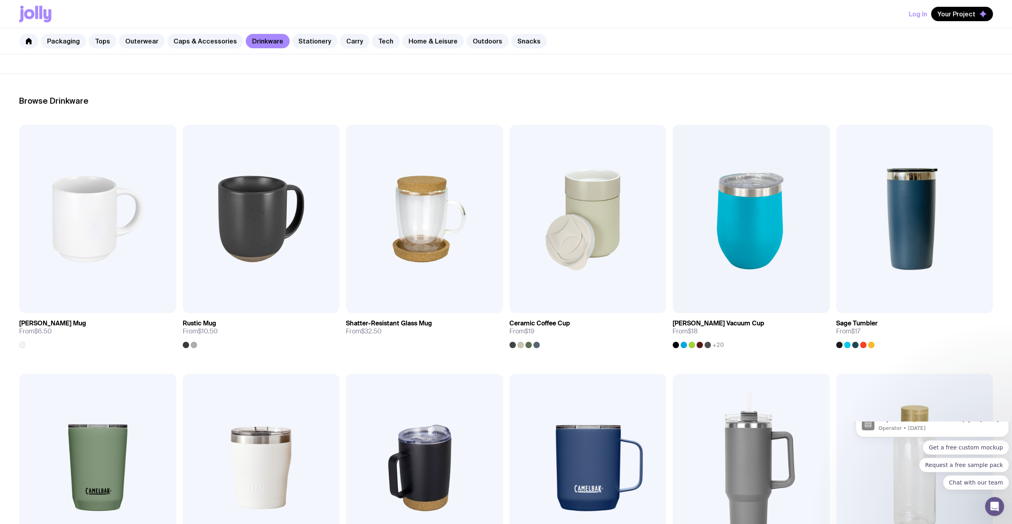
scroll to position [80, 0]
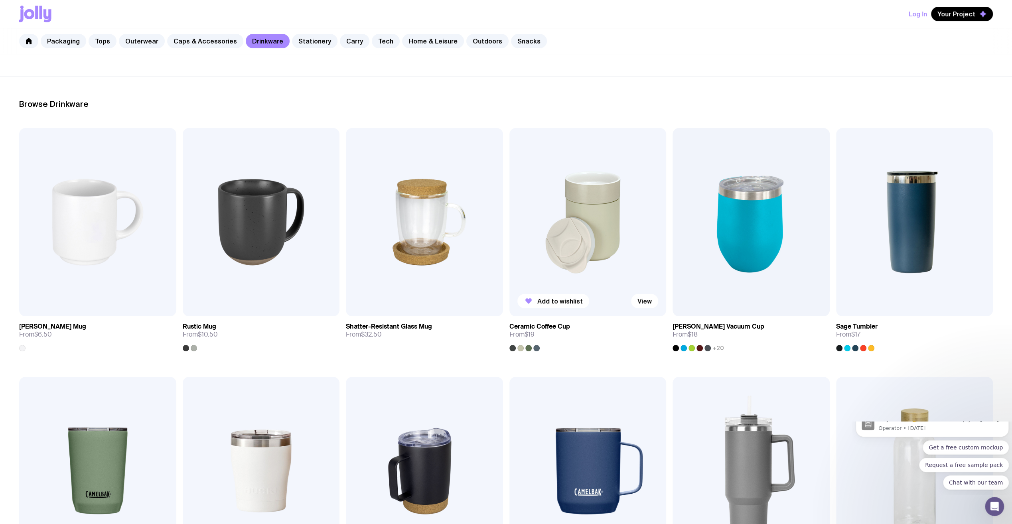
click at [592, 252] on img at bounding box center [587, 222] width 157 height 188
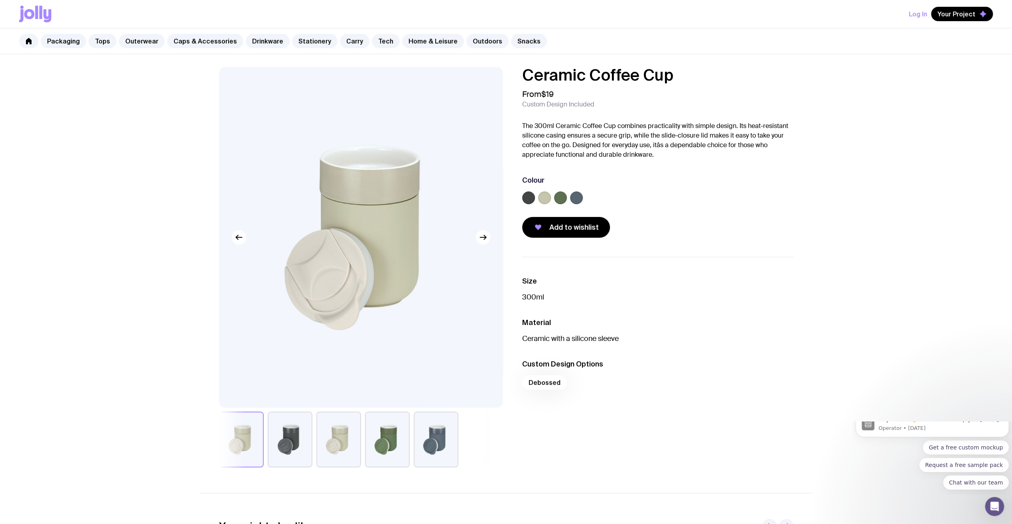
click at [283, 447] on button "button" at bounding box center [290, 440] width 45 height 56
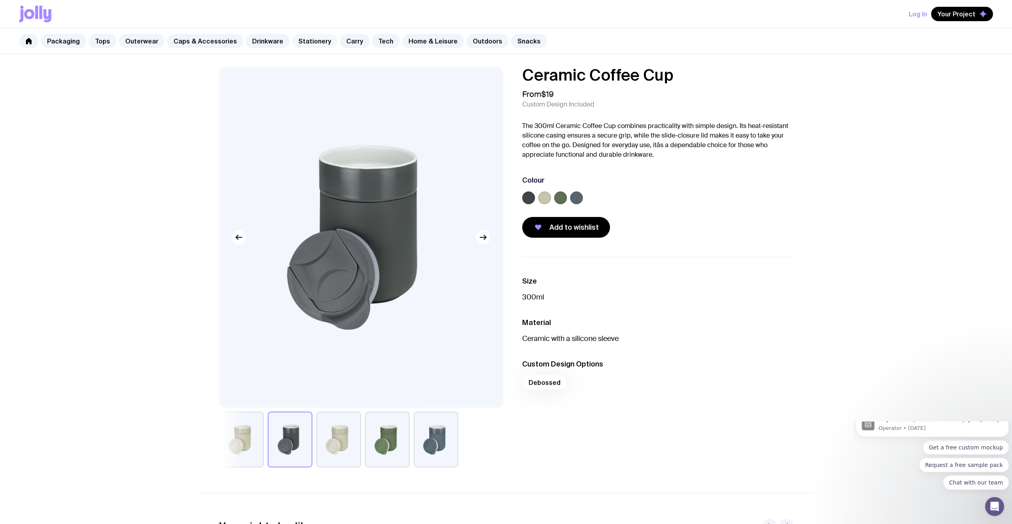
click at [300, 45] on link "Stationery" at bounding box center [314, 41] width 45 height 14
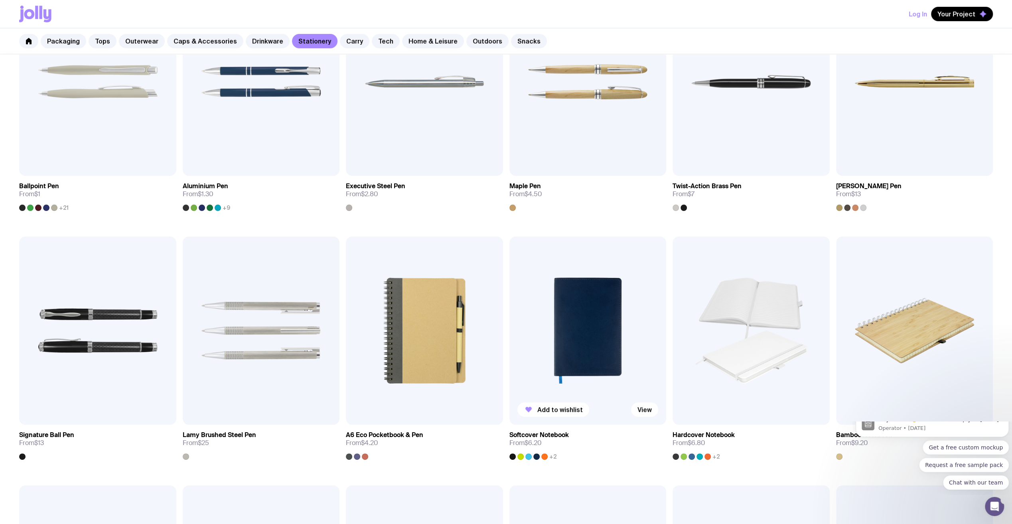
scroll to position [219, 0]
click at [597, 333] on img at bounding box center [587, 331] width 157 height 188
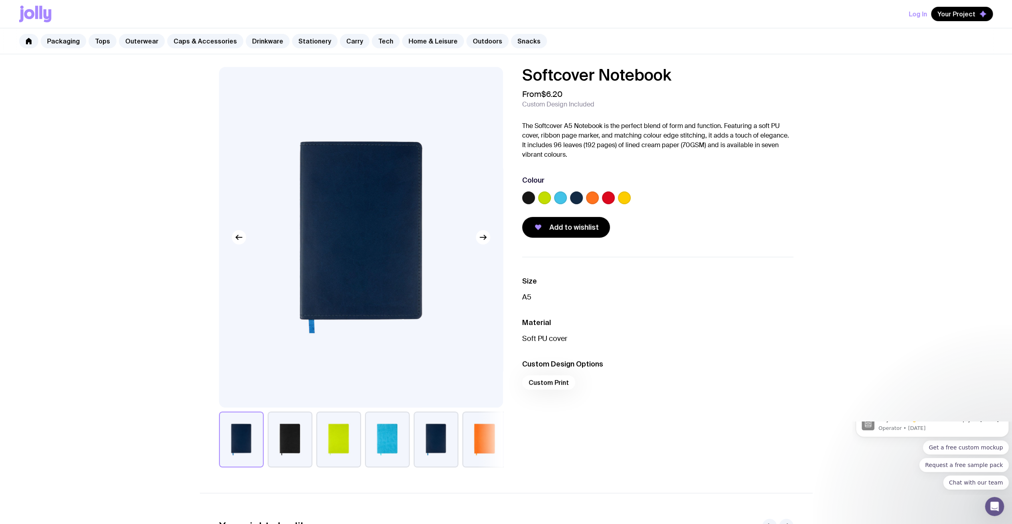
click at [303, 429] on button "button" at bounding box center [290, 440] width 45 height 56
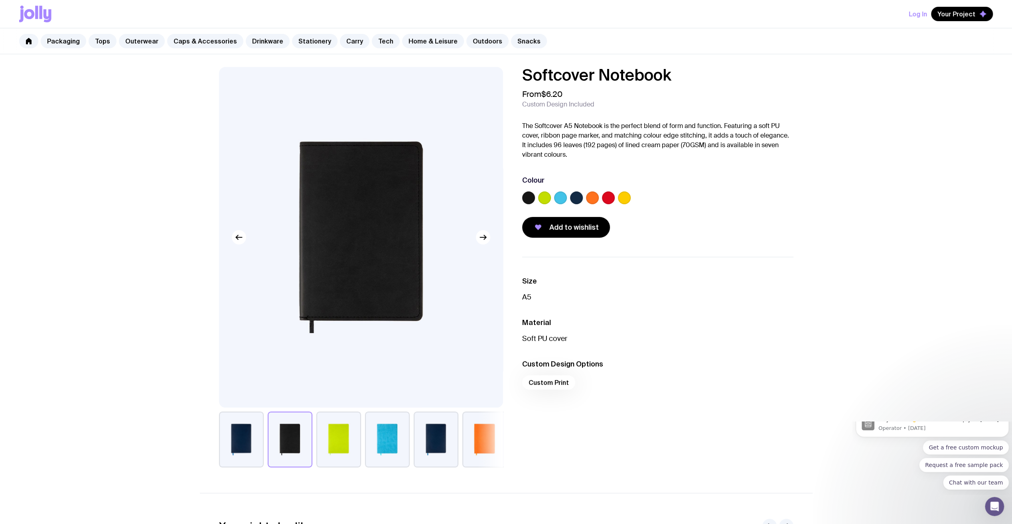
click at [479, 429] on button "button" at bounding box center [484, 440] width 45 height 56
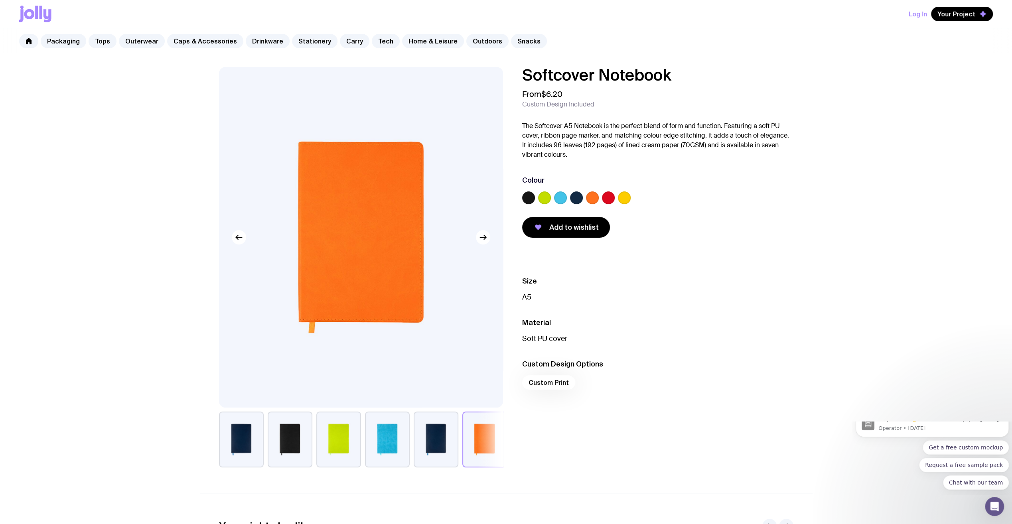
click at [505, 432] on div "Softcover Notebook From $6.20 Custom Design Included The Softcover A5 Notebook …" at bounding box center [506, 267] width 613 height 400
click at [482, 240] on icon "button" at bounding box center [483, 238] width 10 height 10
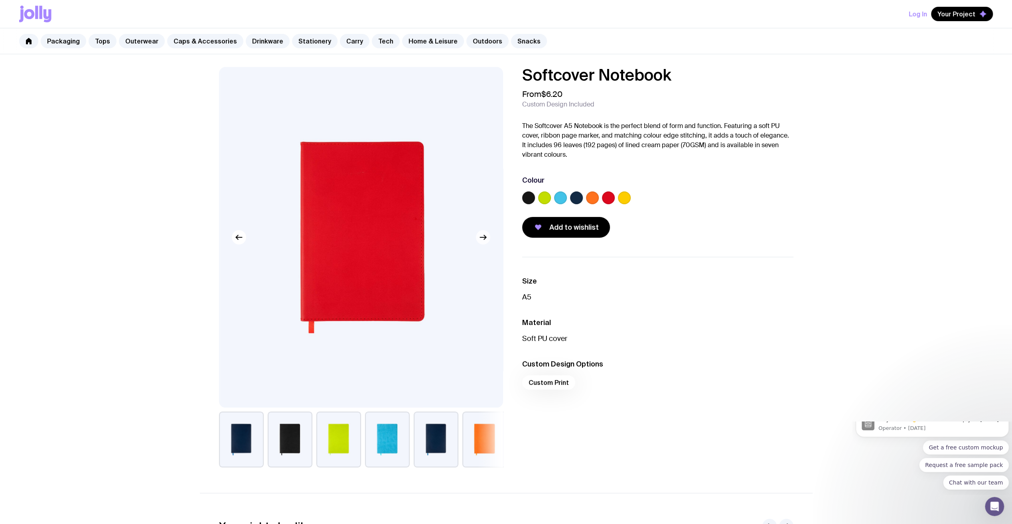
click at [481, 236] on icon "button" at bounding box center [483, 238] width 10 height 10
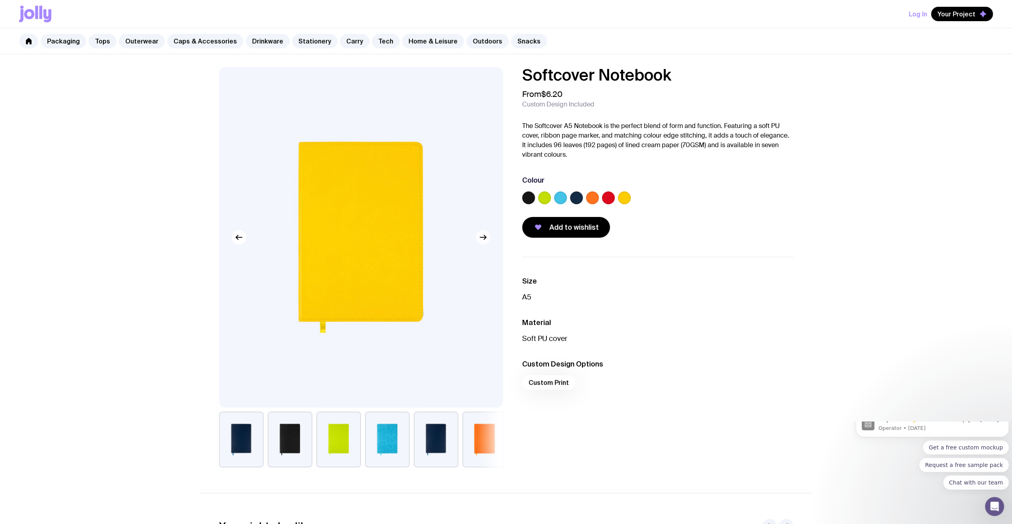
click at [481, 236] on icon "button" at bounding box center [483, 238] width 10 height 10
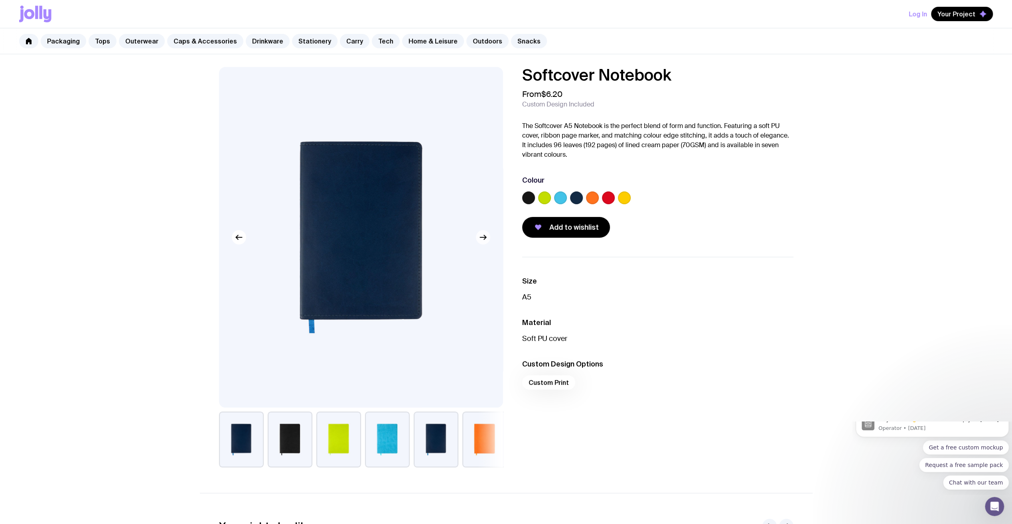
click at [481, 236] on icon "button" at bounding box center [483, 238] width 10 height 10
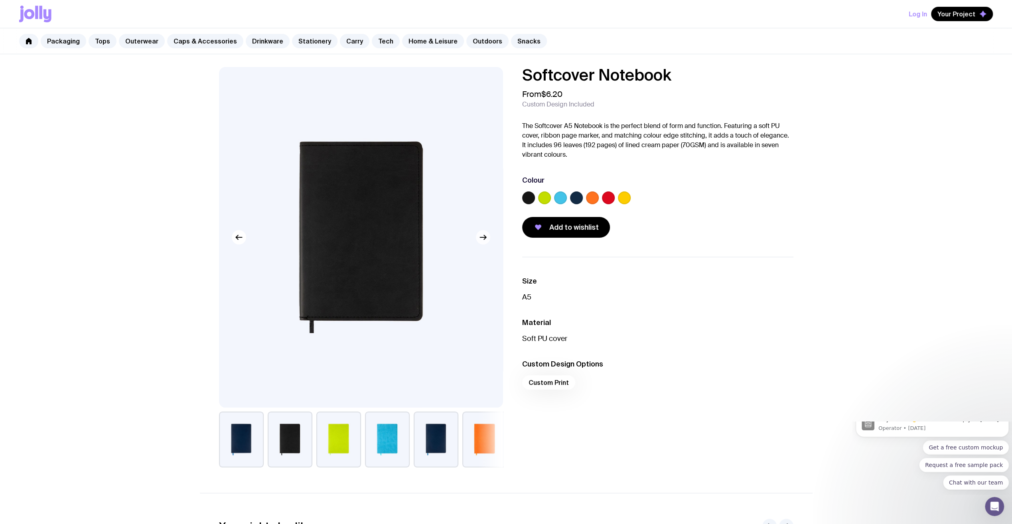
click at [481, 236] on icon "button" at bounding box center [483, 238] width 10 height 10
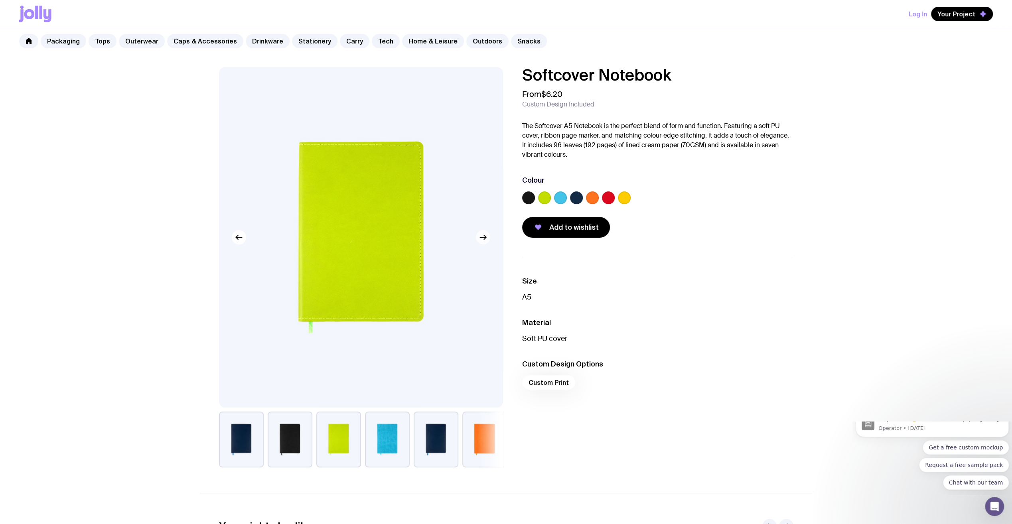
click at [481, 236] on icon "button" at bounding box center [483, 238] width 10 height 10
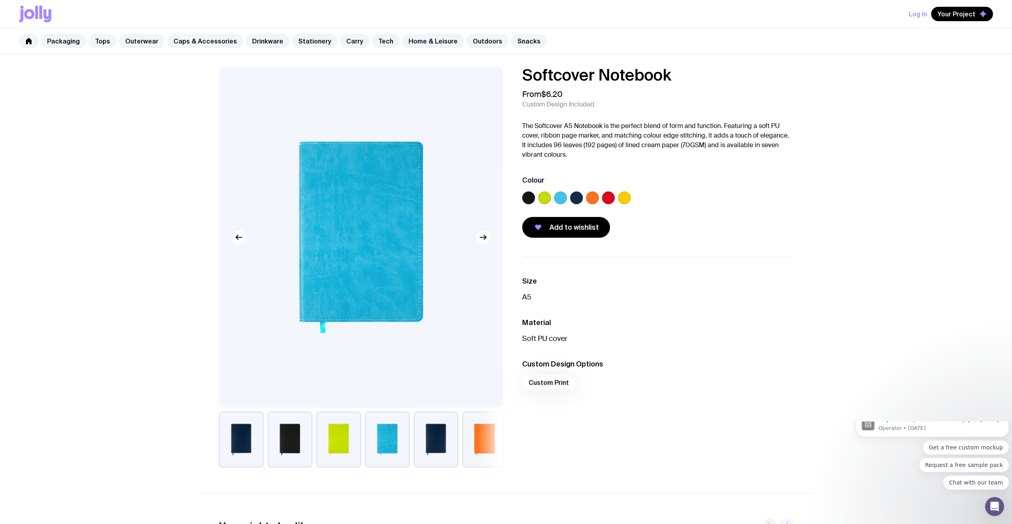
click at [481, 236] on icon "button" at bounding box center [483, 238] width 10 height 10
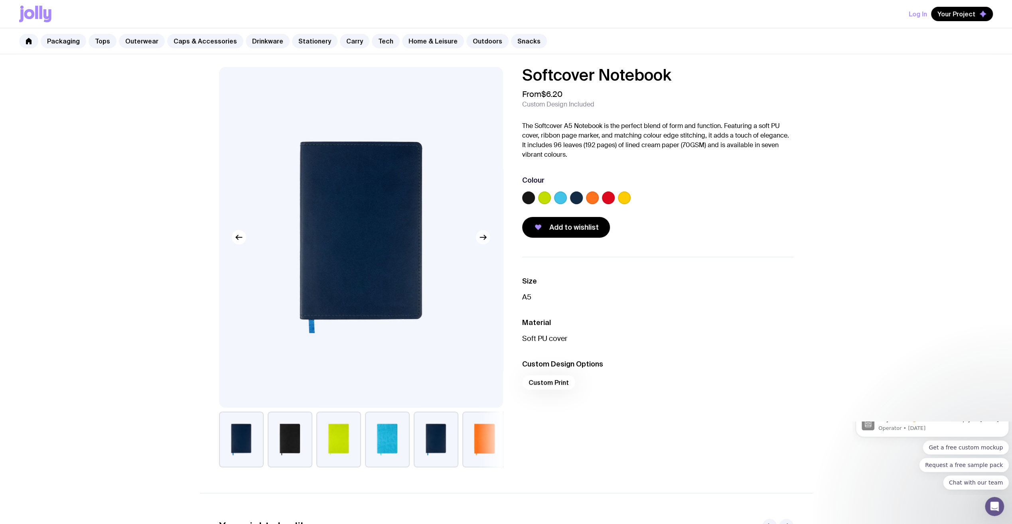
click at [481, 236] on icon "button" at bounding box center [483, 238] width 10 height 10
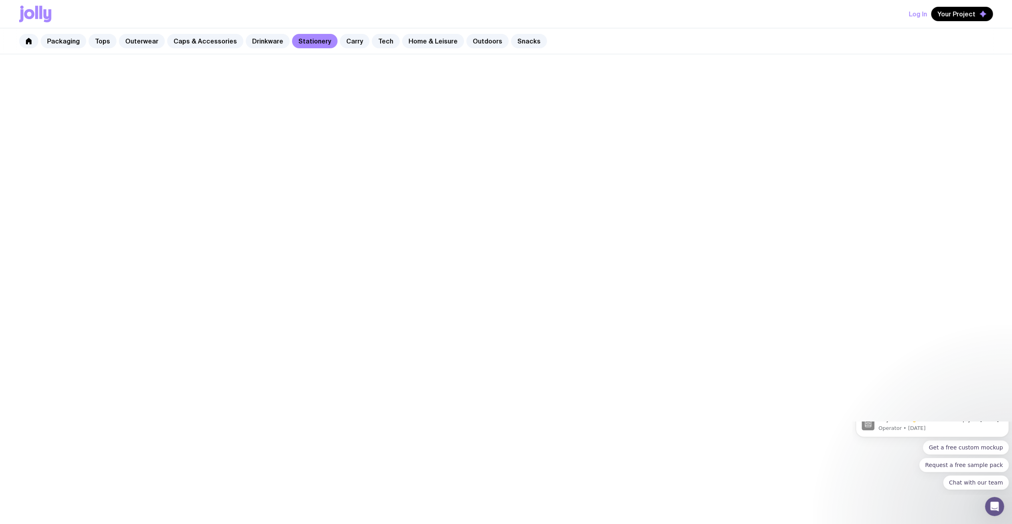
scroll to position [219, 0]
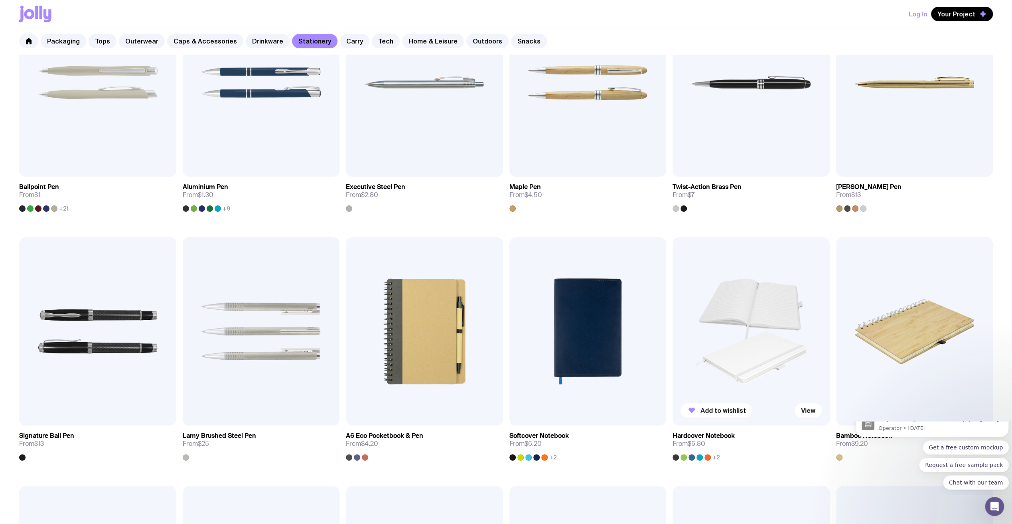
click at [743, 341] on img at bounding box center [750, 331] width 157 height 188
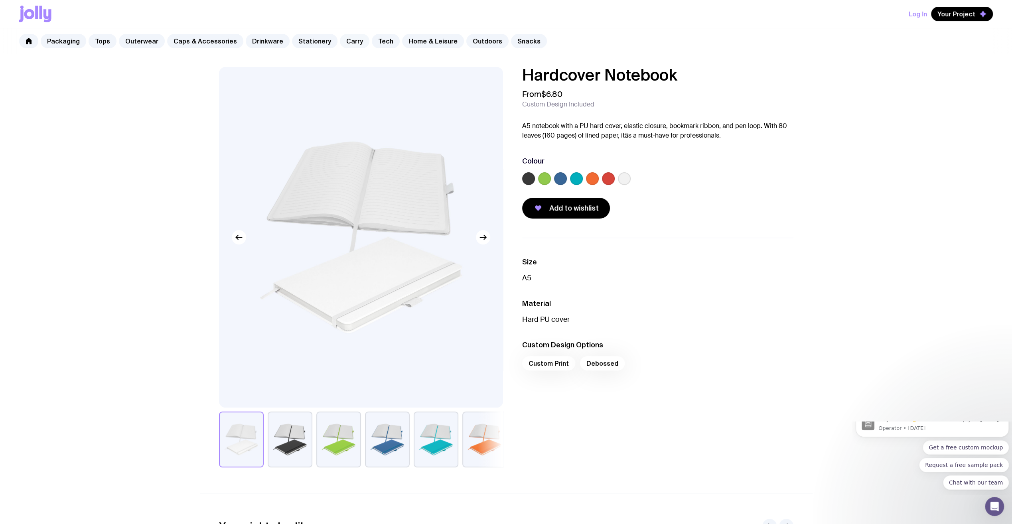
click at [345, 39] on link "Carry" at bounding box center [355, 41] width 30 height 14
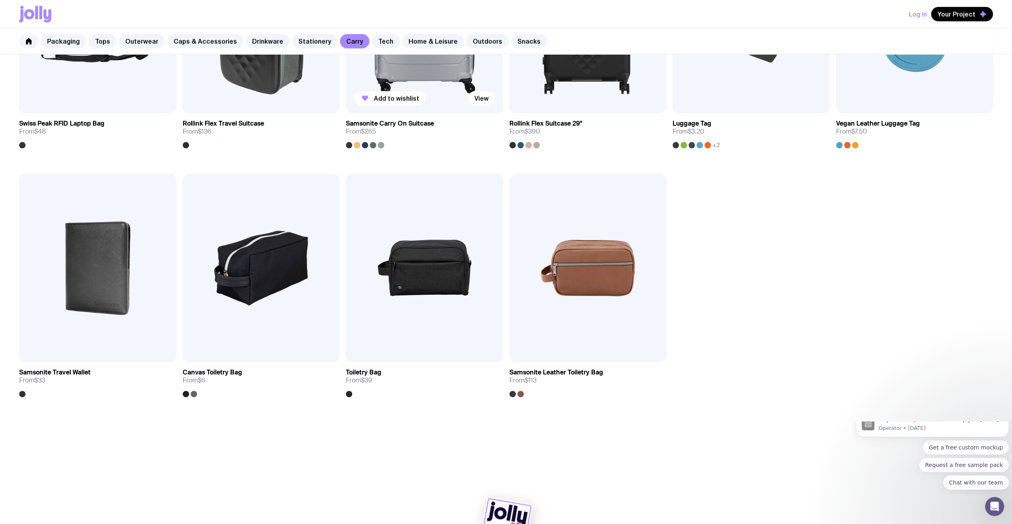
scroll to position [1286, 0]
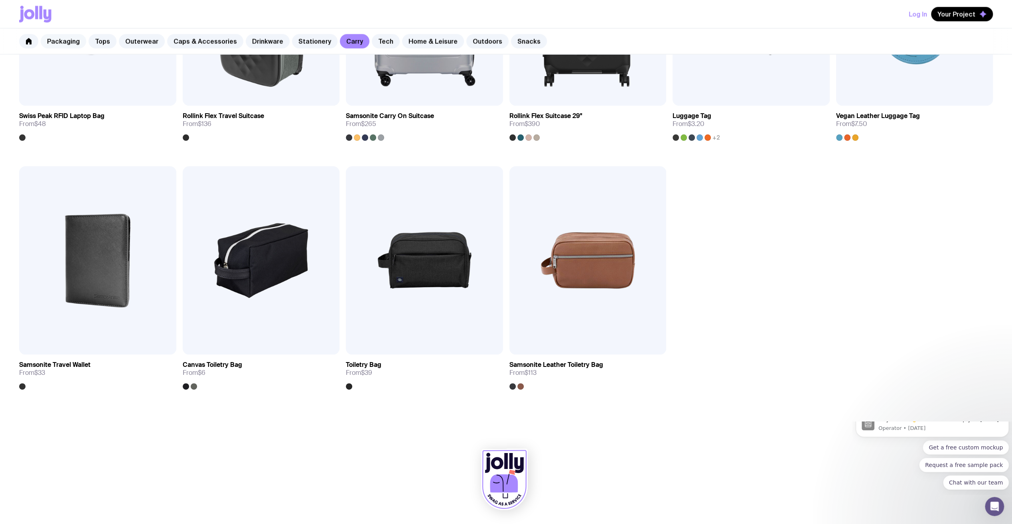
click at [66, 42] on link "Packaging" at bounding box center [63, 41] width 45 height 14
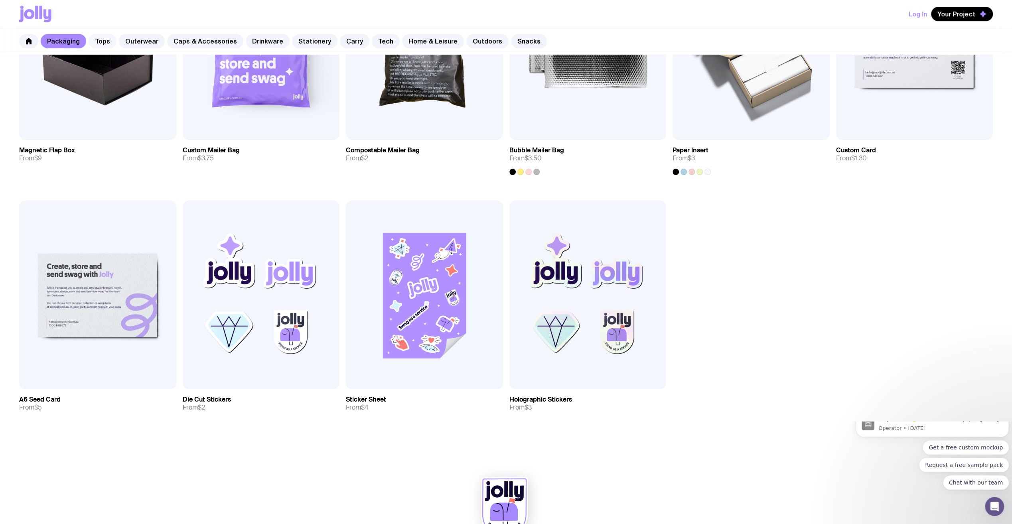
scroll to position [505, 0]
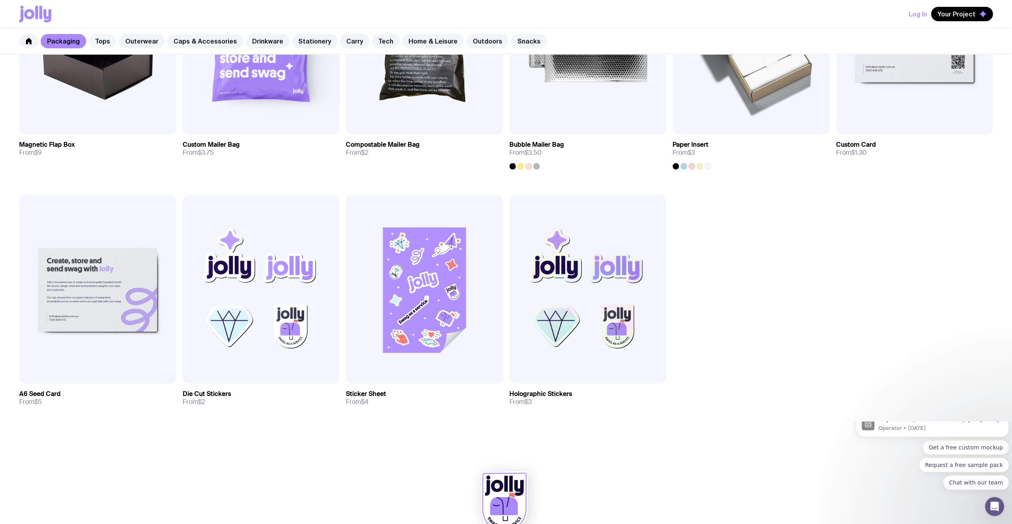
click at [90, 41] on link "Tops" at bounding box center [103, 41] width 28 height 14
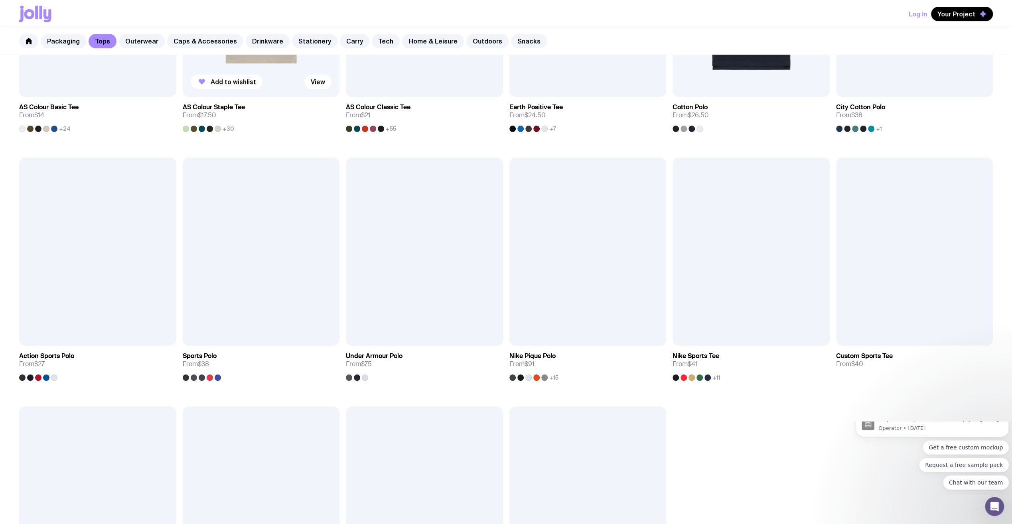
scroll to position [540, 0]
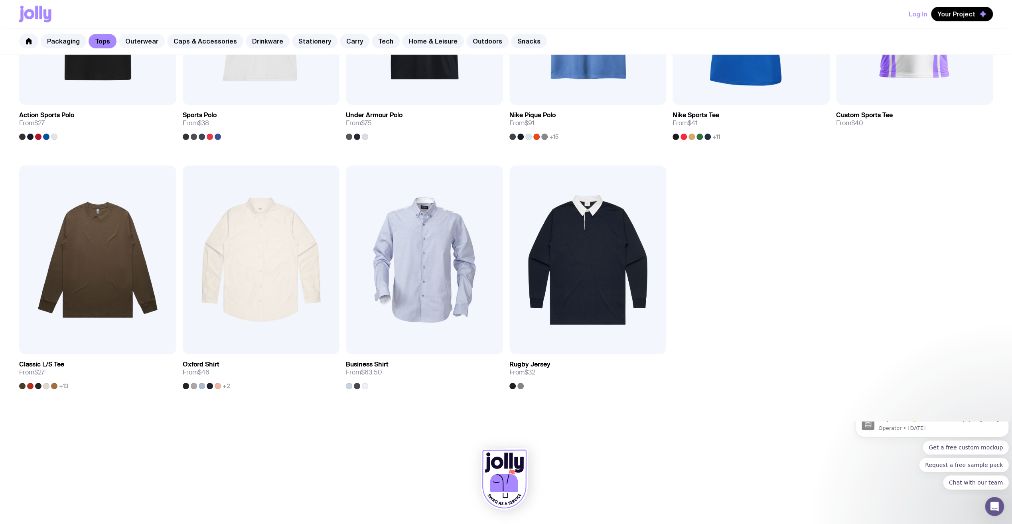
click at [140, 41] on link "Outerwear" at bounding box center [142, 41] width 46 height 14
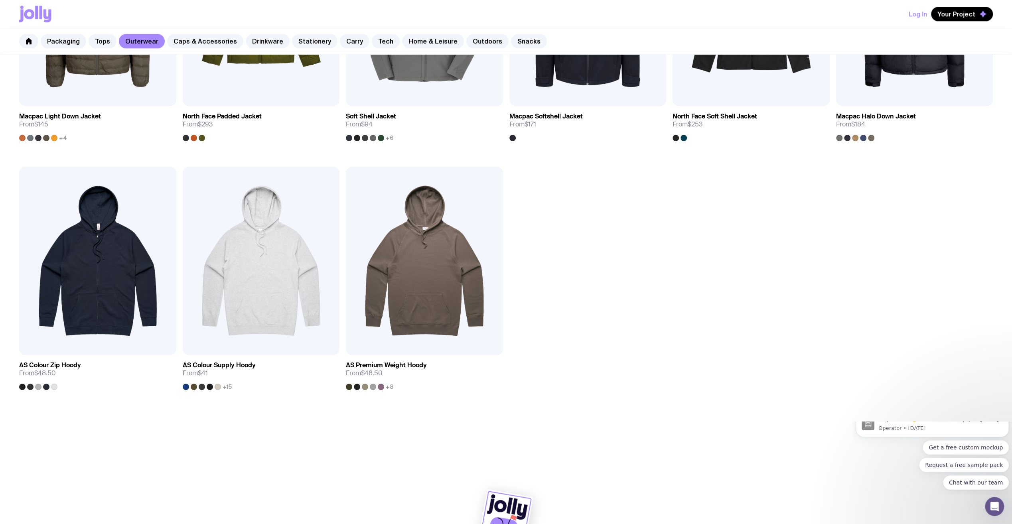
scroll to position [789, 0]
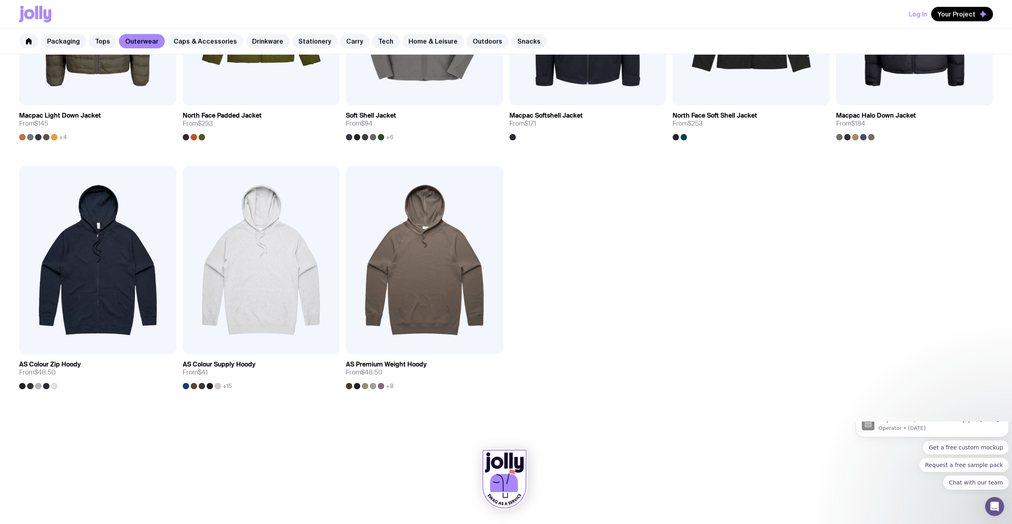
click at [219, 46] on link "Caps & Accessories" at bounding box center [205, 41] width 76 height 14
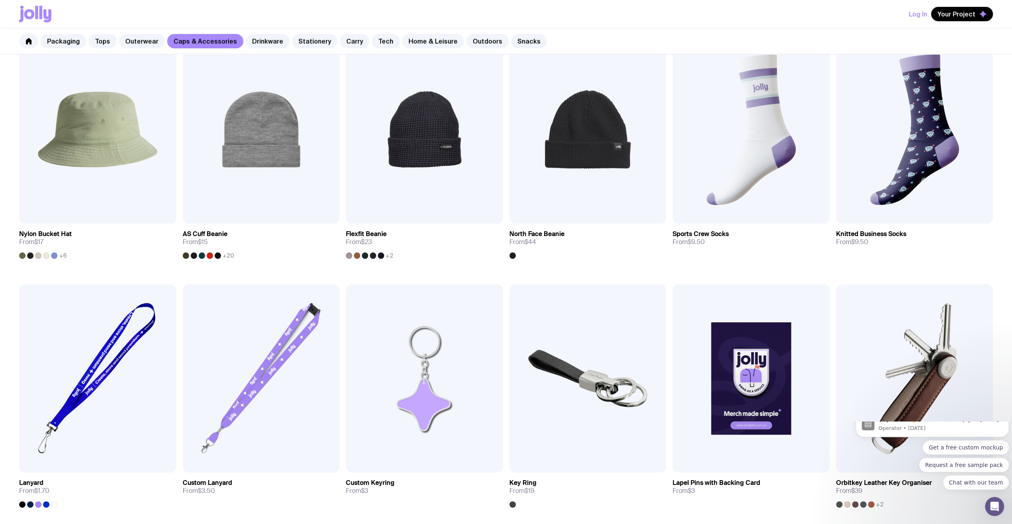
scroll to position [658, 0]
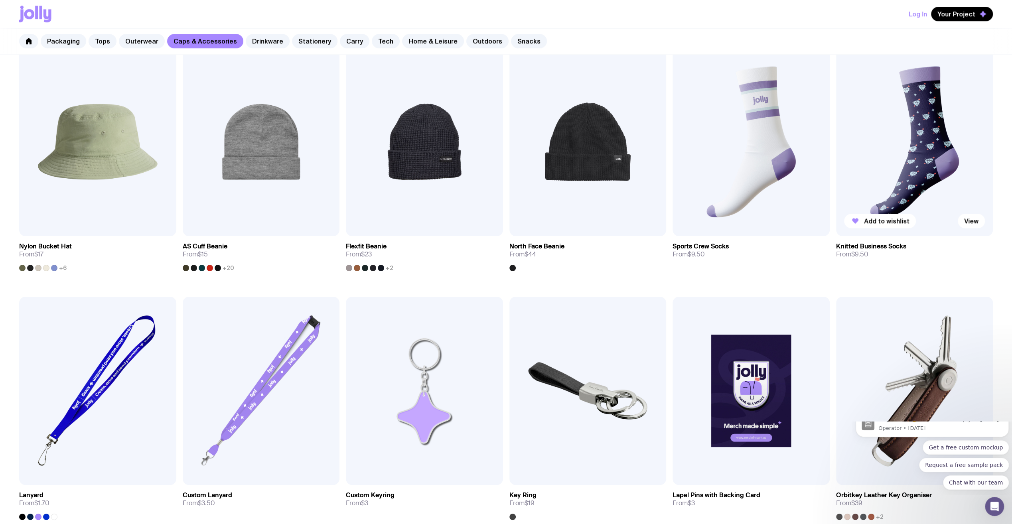
click at [877, 181] on img at bounding box center [914, 141] width 157 height 188
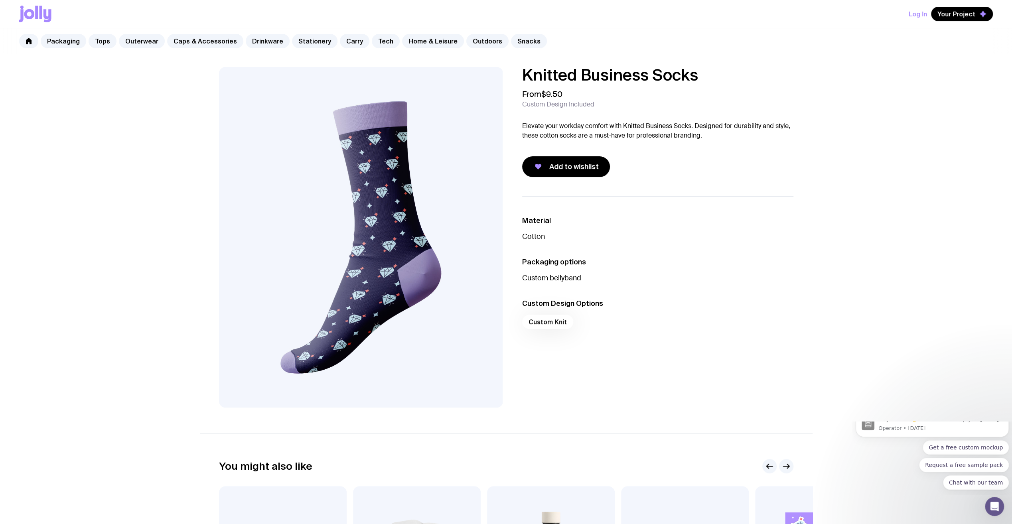
click at [542, 316] on div "Custom Knit" at bounding box center [657, 324] width 271 height 19
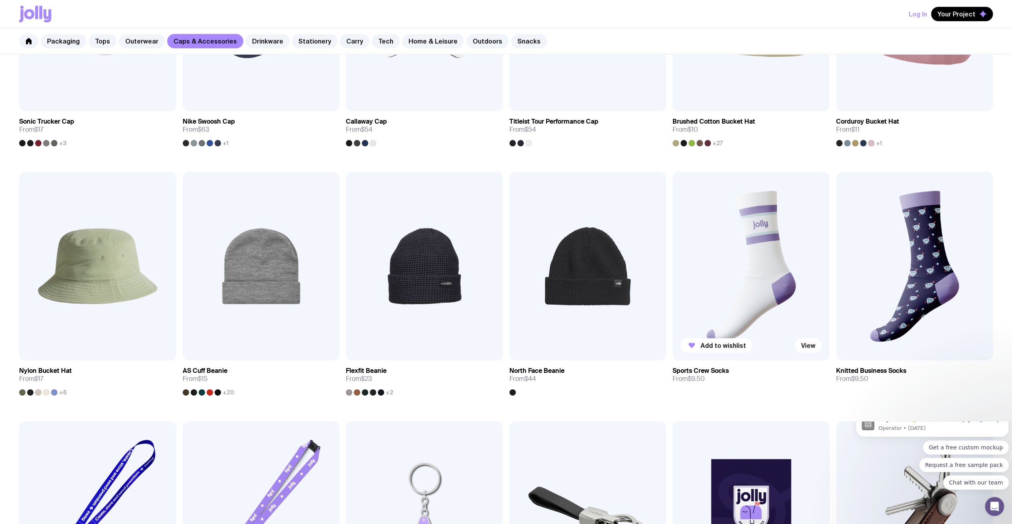
click at [742, 273] on img at bounding box center [750, 266] width 157 height 188
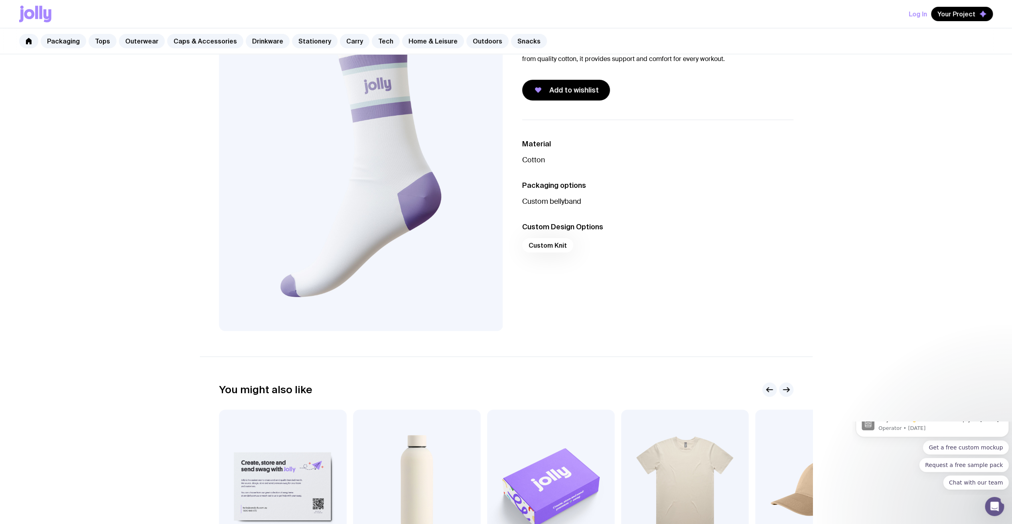
scroll to position [57, 0]
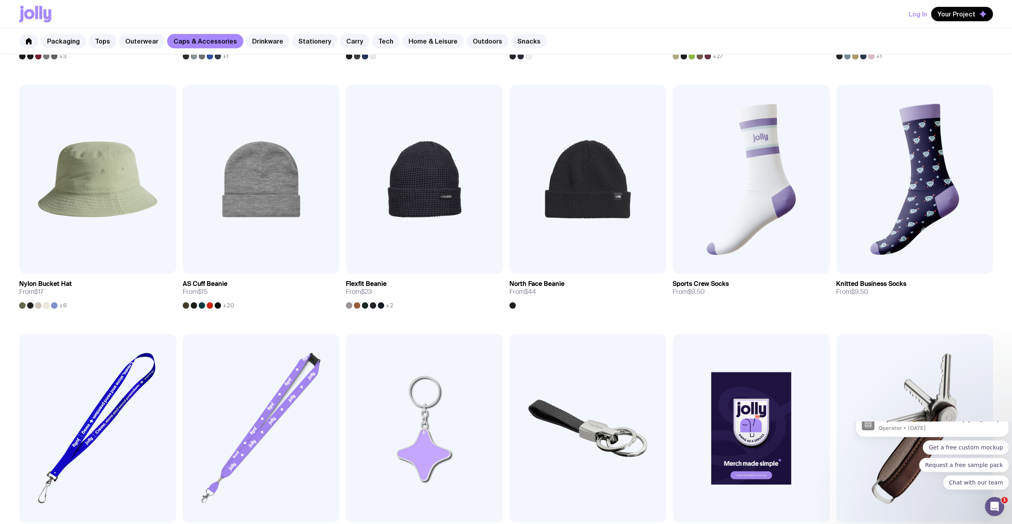
scroll to position [620, 0]
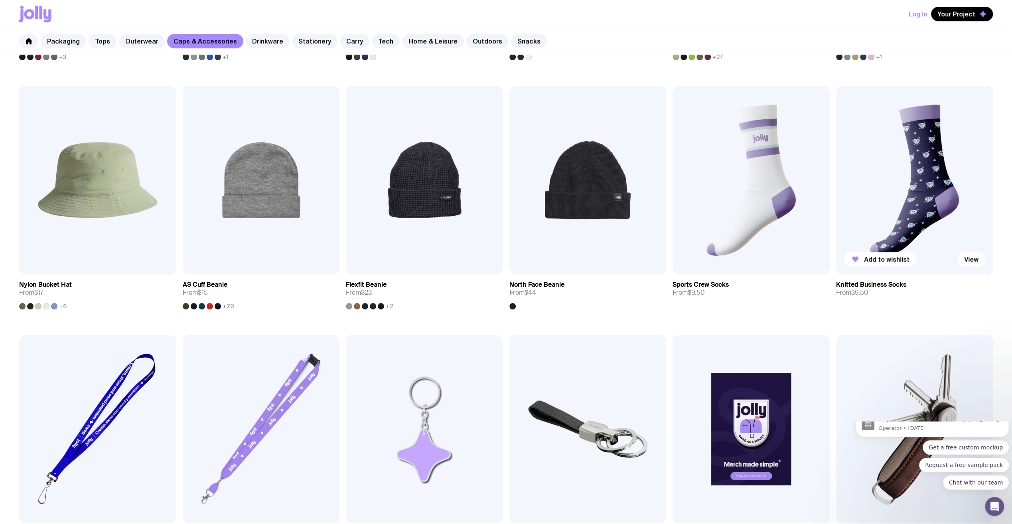
click at [938, 156] on img at bounding box center [914, 180] width 157 height 188
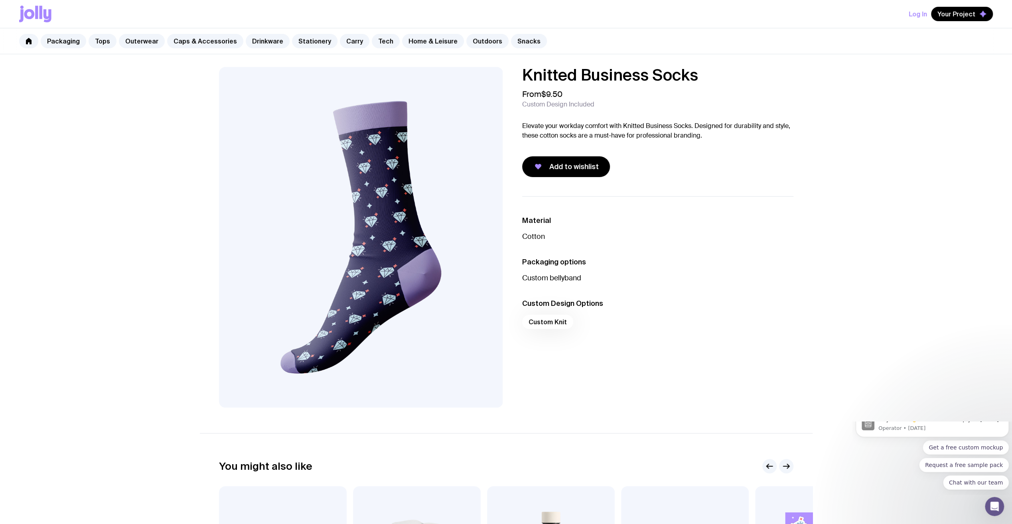
click at [676, 350] on ul "Material Cotton Packaging options Custom bellyband Custom Design Options Custom…" at bounding box center [657, 274] width 271 height 157
click at [256, 42] on link "Drinkware" at bounding box center [268, 41] width 44 height 14
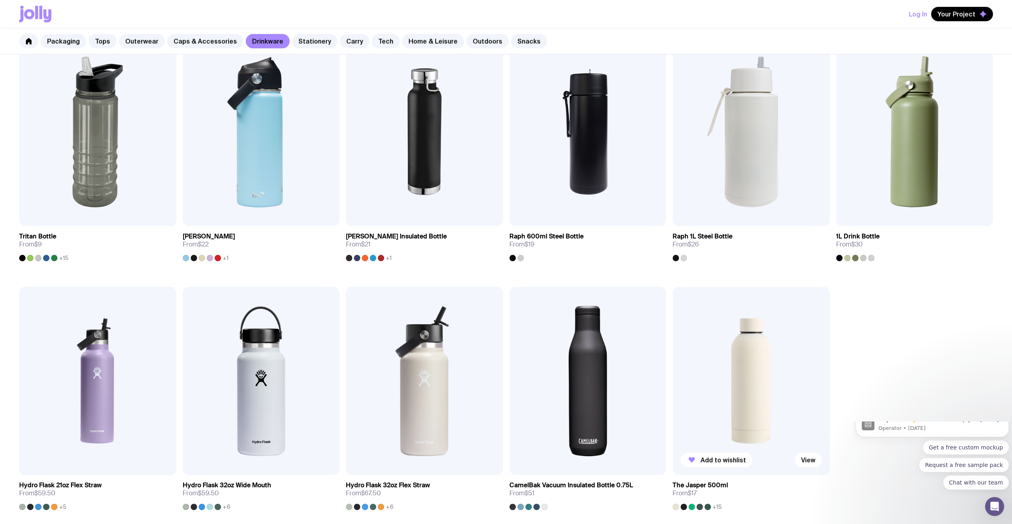
scroll to position [769, 0]
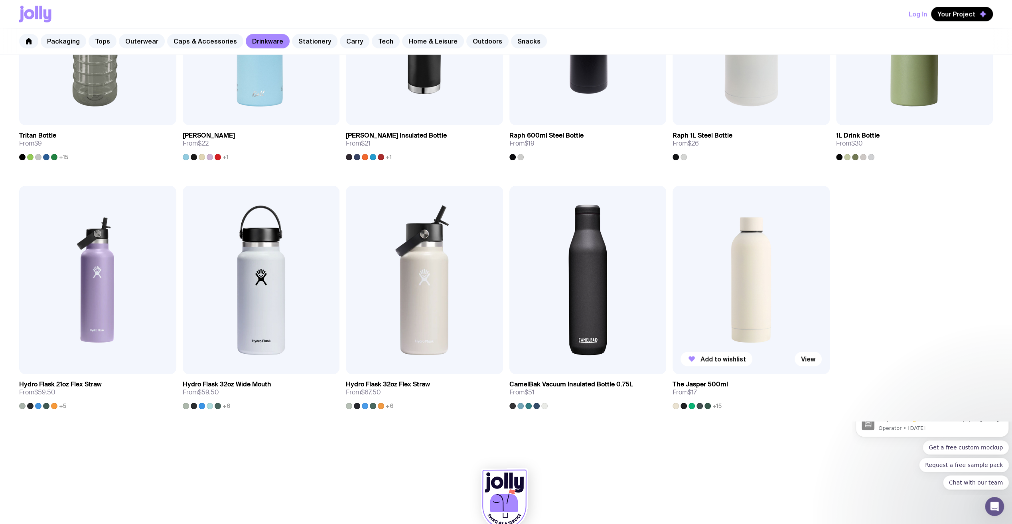
click at [752, 285] on img at bounding box center [750, 280] width 157 height 188
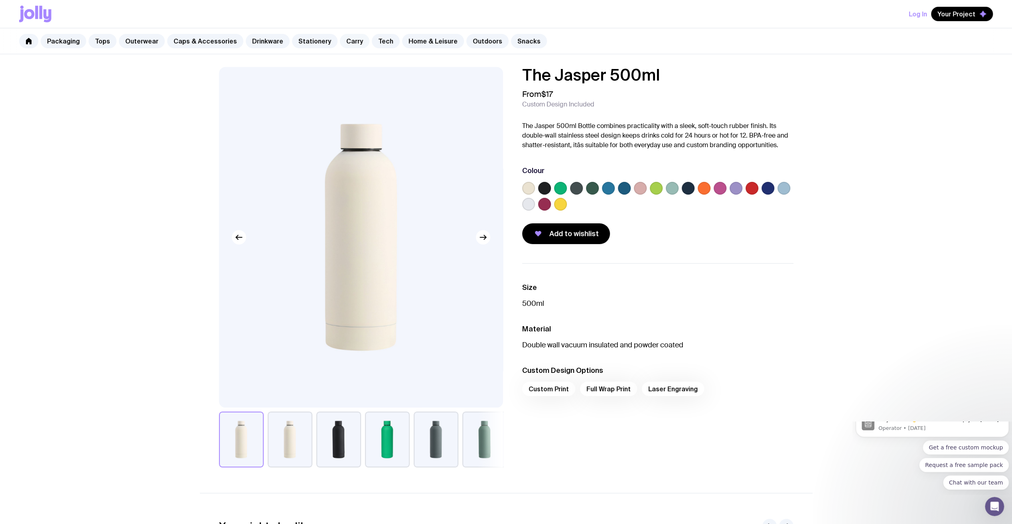
click at [344, 43] on link "Carry" at bounding box center [355, 41] width 30 height 14
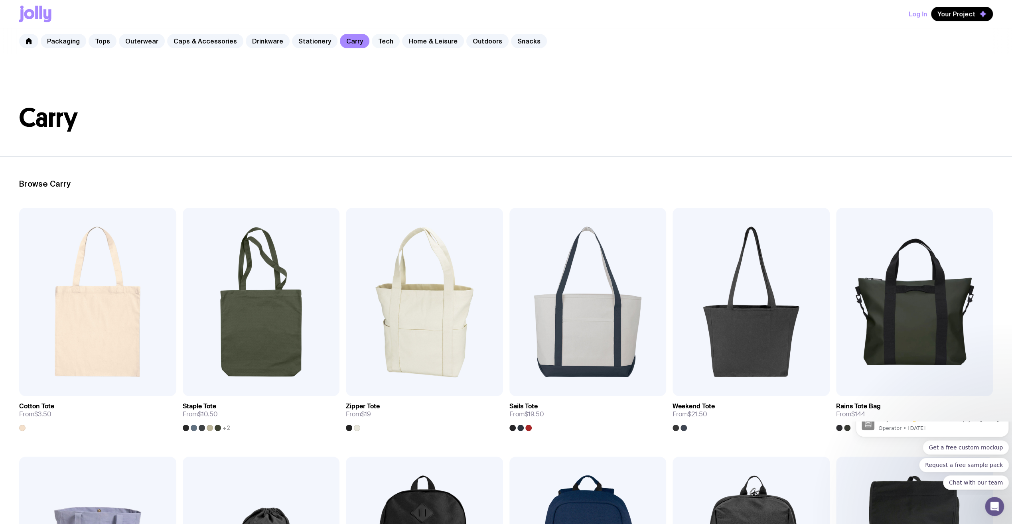
click at [372, 41] on link "Tech" at bounding box center [386, 41] width 28 height 14
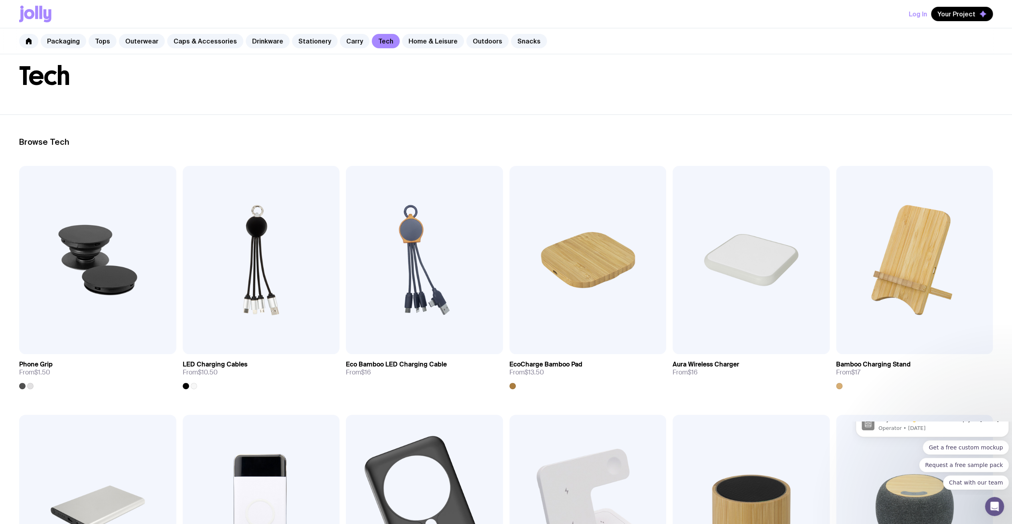
scroll to position [40, 0]
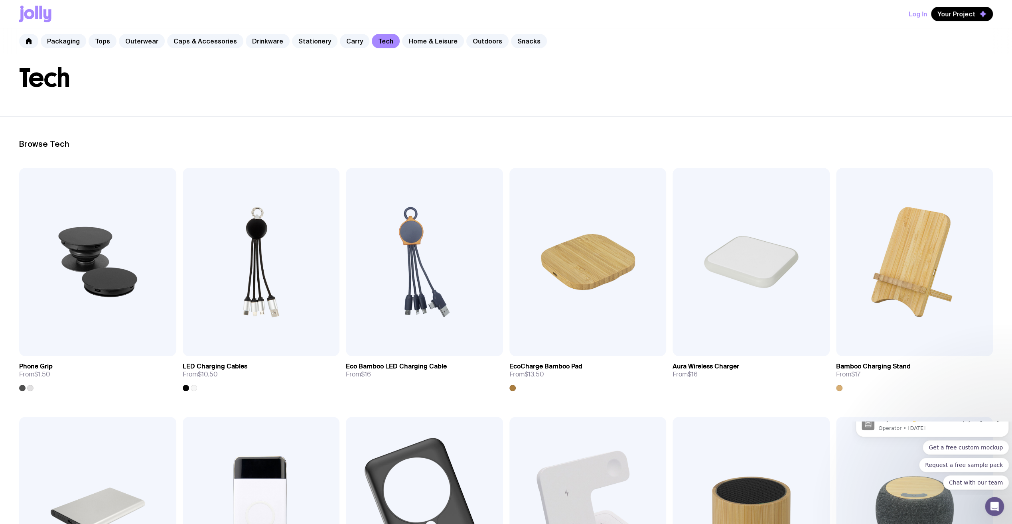
click at [297, 39] on link "Stationery" at bounding box center [314, 41] width 45 height 14
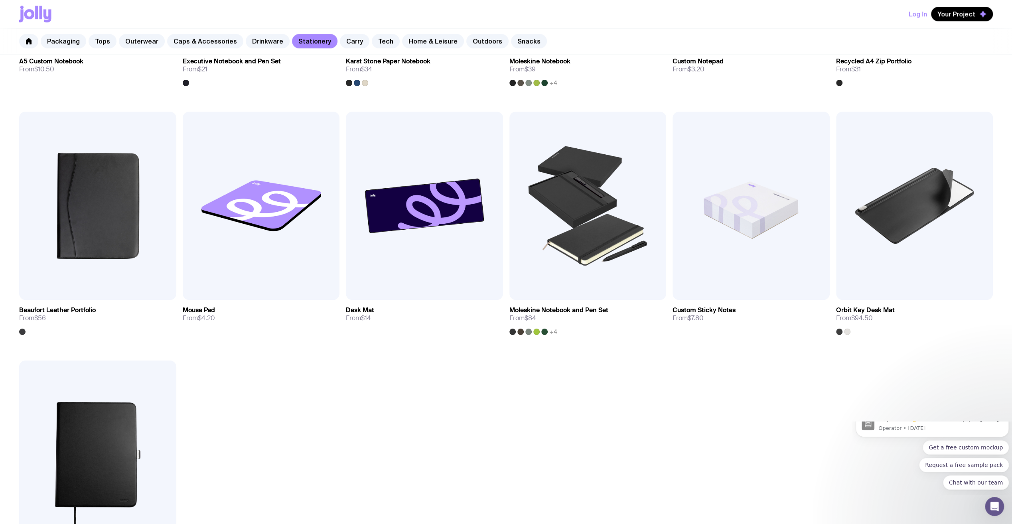
scroll to position [838, 0]
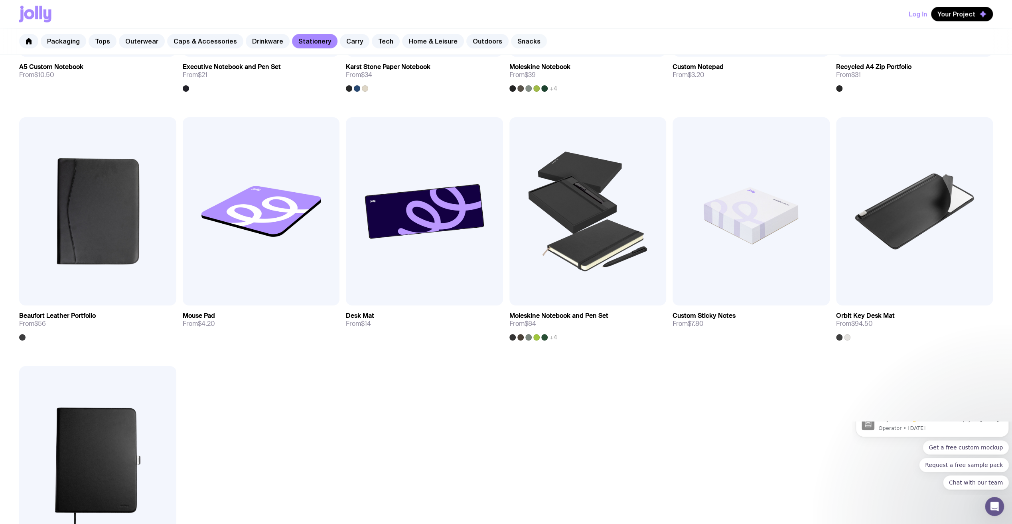
click at [511, 41] on link "Snacks" at bounding box center [529, 41] width 36 height 14
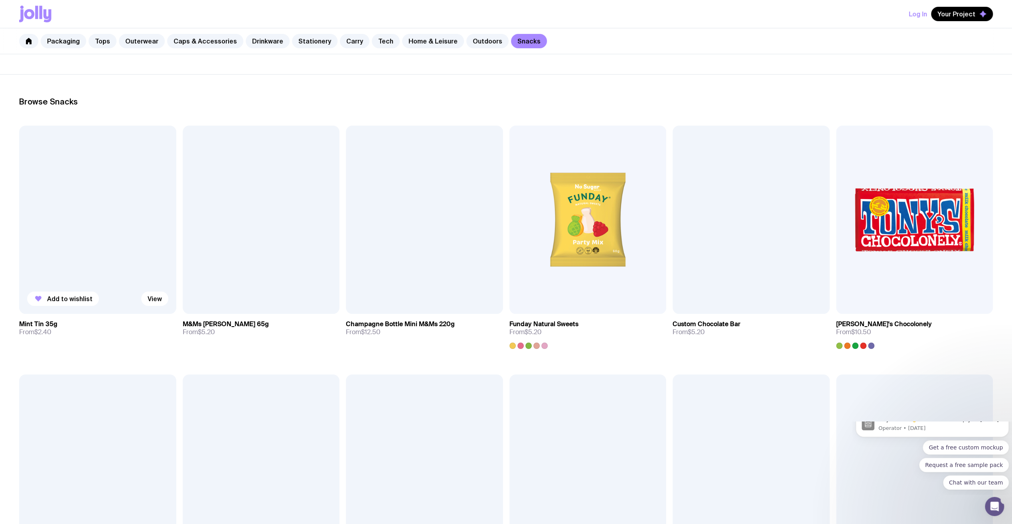
scroll to position [82, 0]
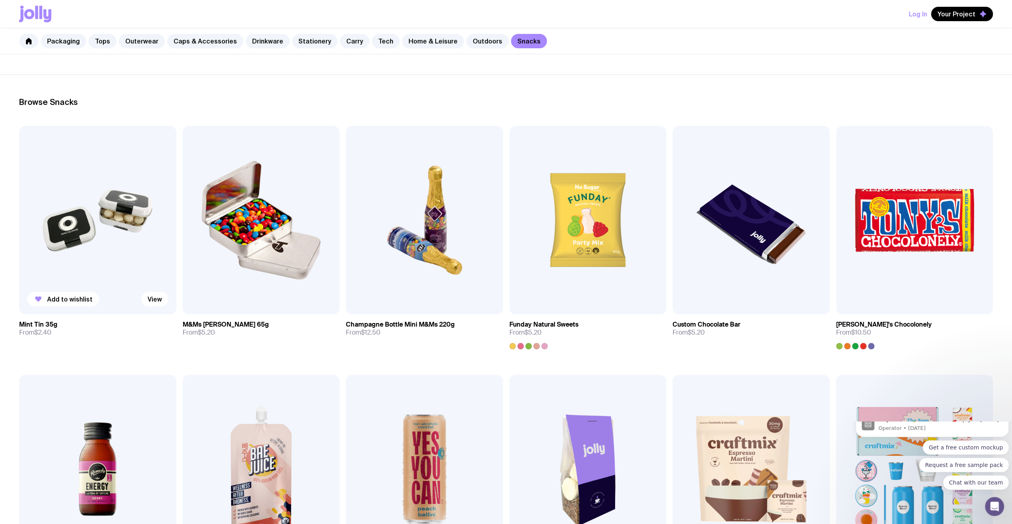
click at [124, 236] on img at bounding box center [97, 220] width 157 height 188
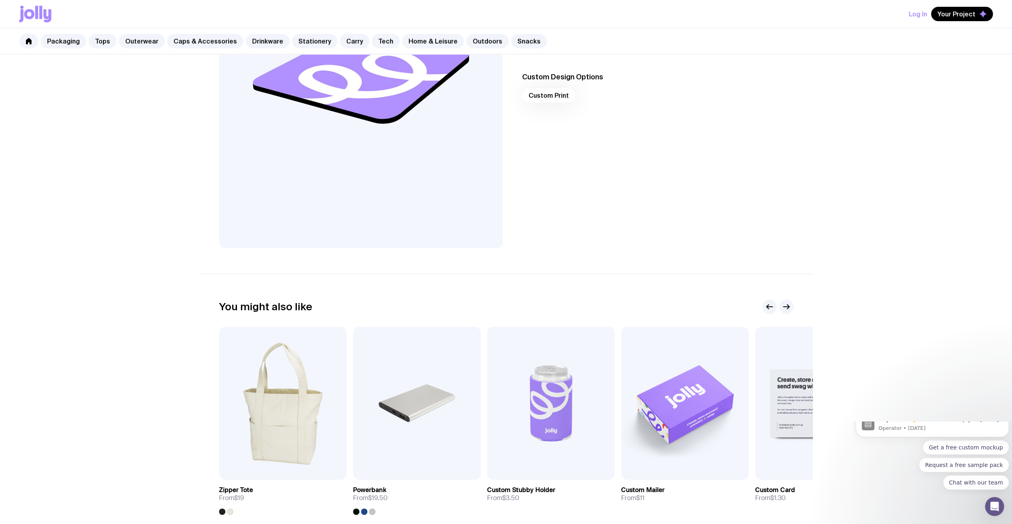
scroll to position [150, 0]
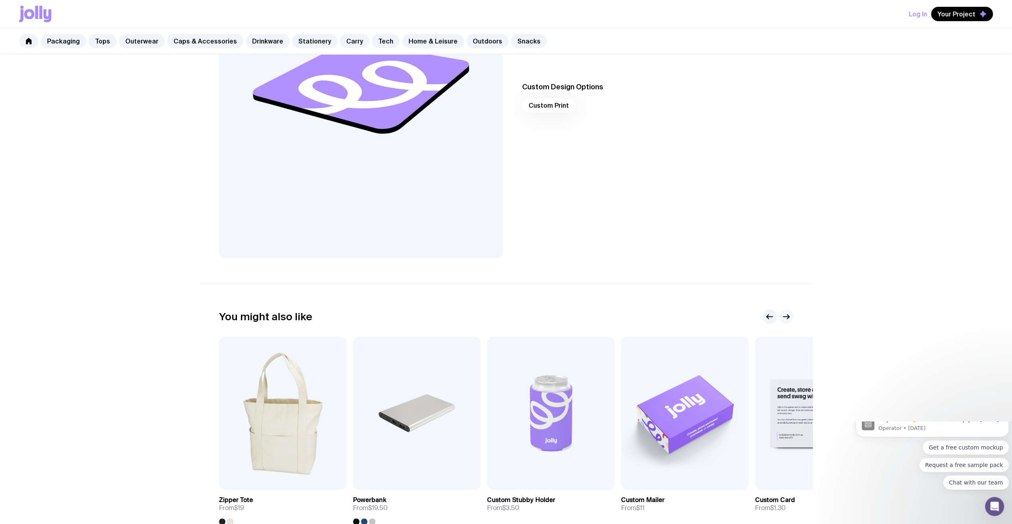
click at [787, 314] on icon "button" at bounding box center [786, 317] width 10 height 10
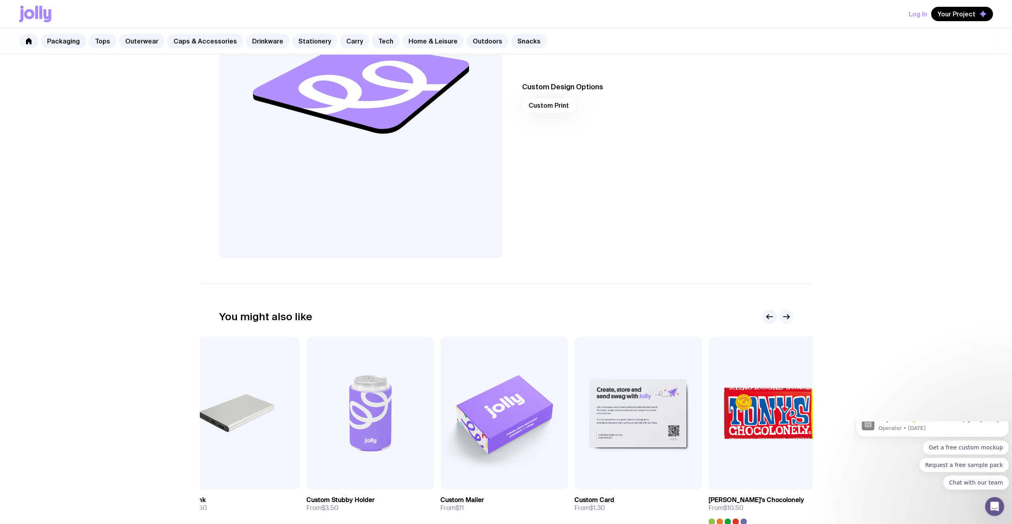
click at [787, 314] on icon "button" at bounding box center [786, 317] width 10 height 10
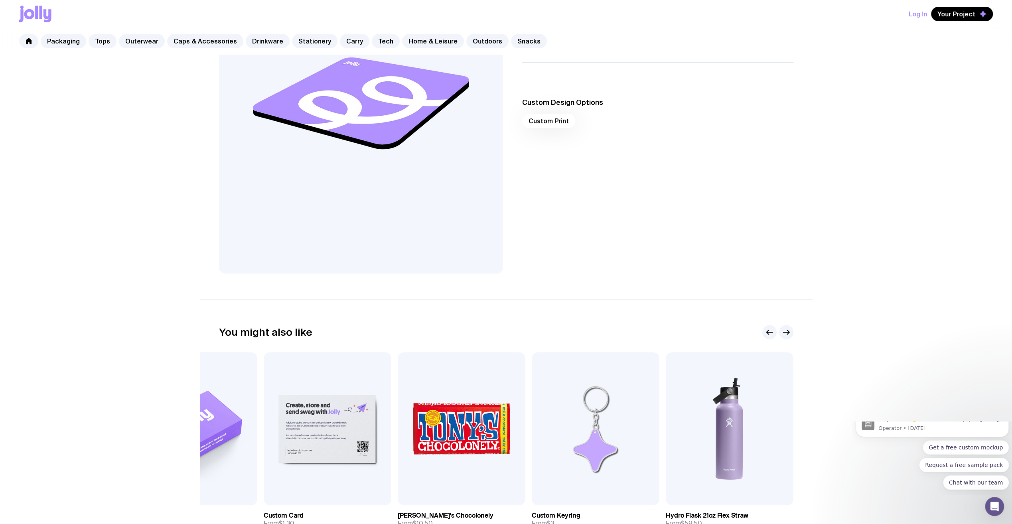
scroll to position [130, 0]
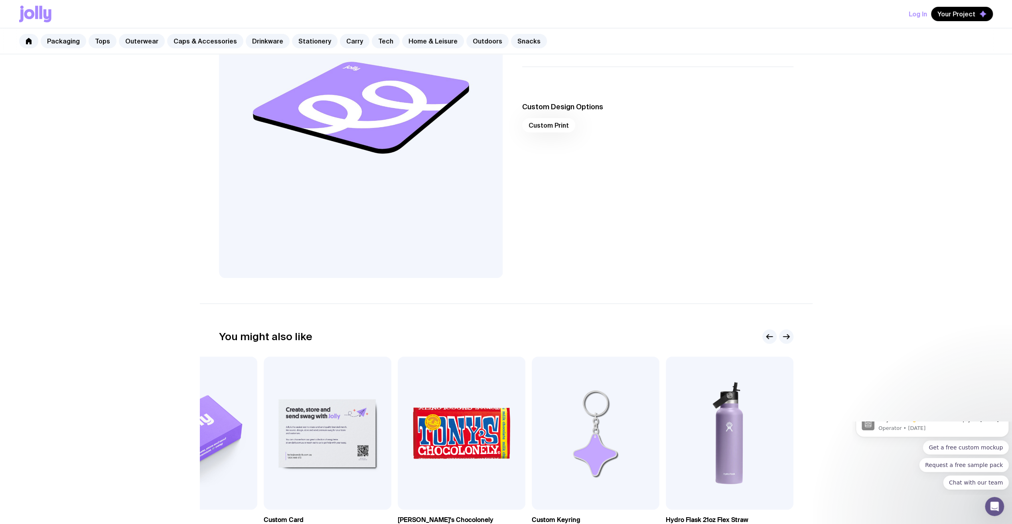
click at [791, 324] on section "You might also like Add to wishlist View Zipper Tote From $19 Add to wishlist V…" at bounding box center [506, 444] width 613 height 280
click at [787, 337] on icon "button" at bounding box center [786, 337] width 6 height 0
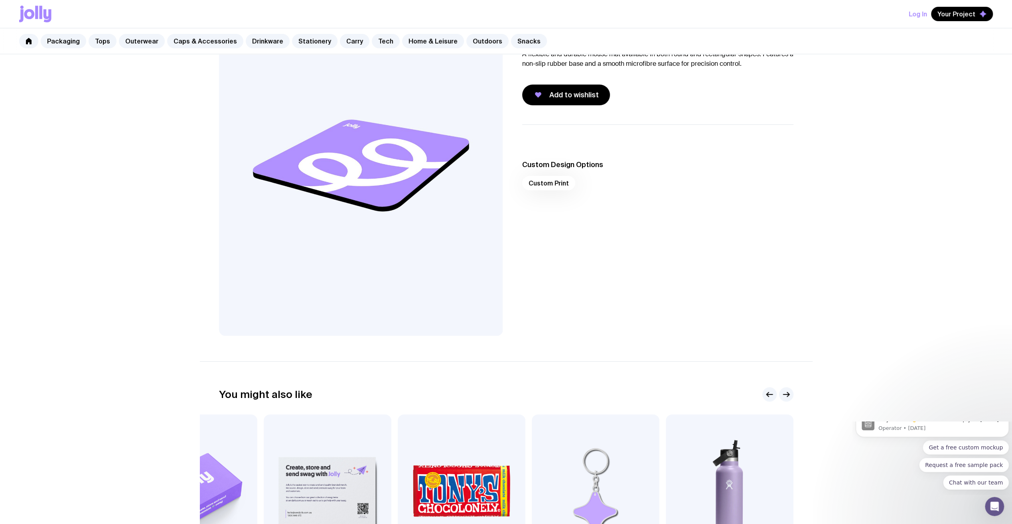
scroll to position [0, 0]
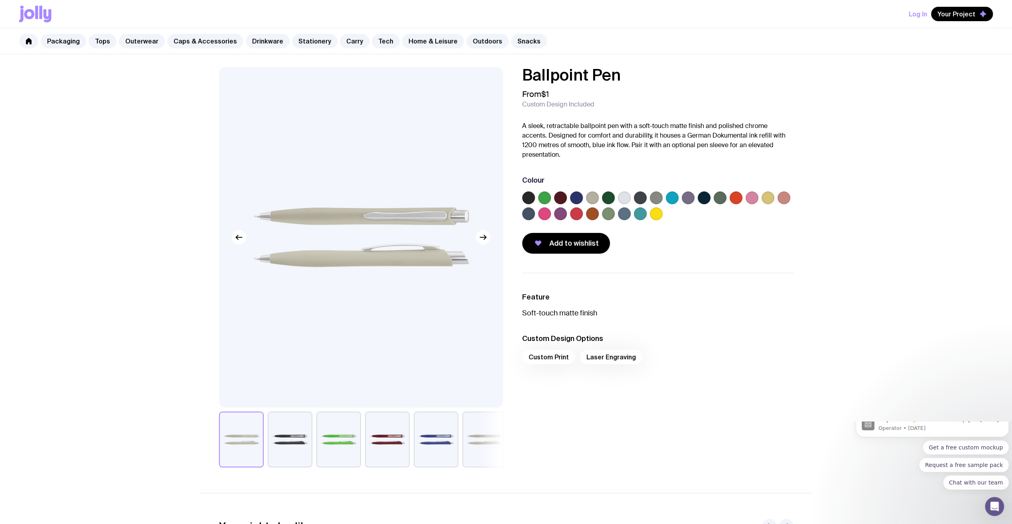
click at [282, 440] on button "button" at bounding box center [290, 440] width 45 height 56
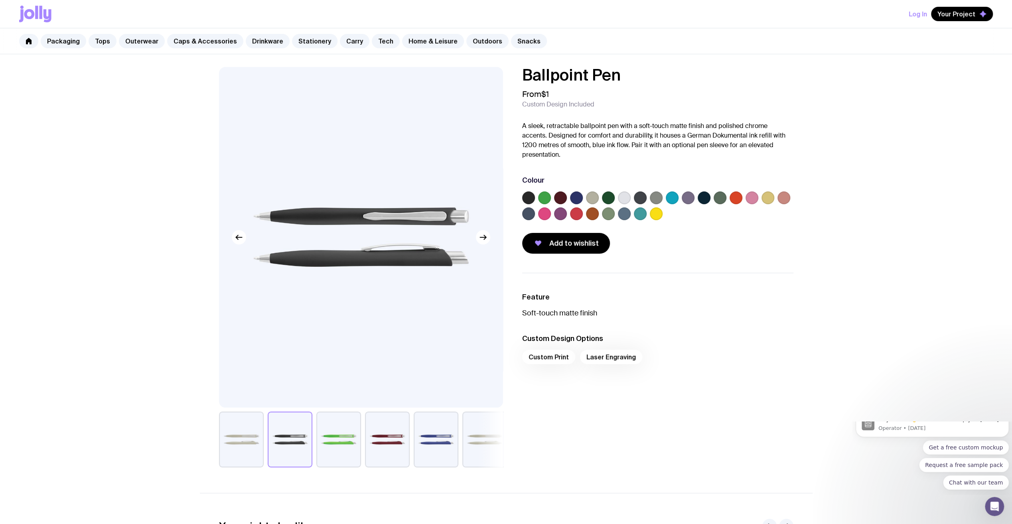
click at [339, 439] on button "button" at bounding box center [338, 440] width 45 height 56
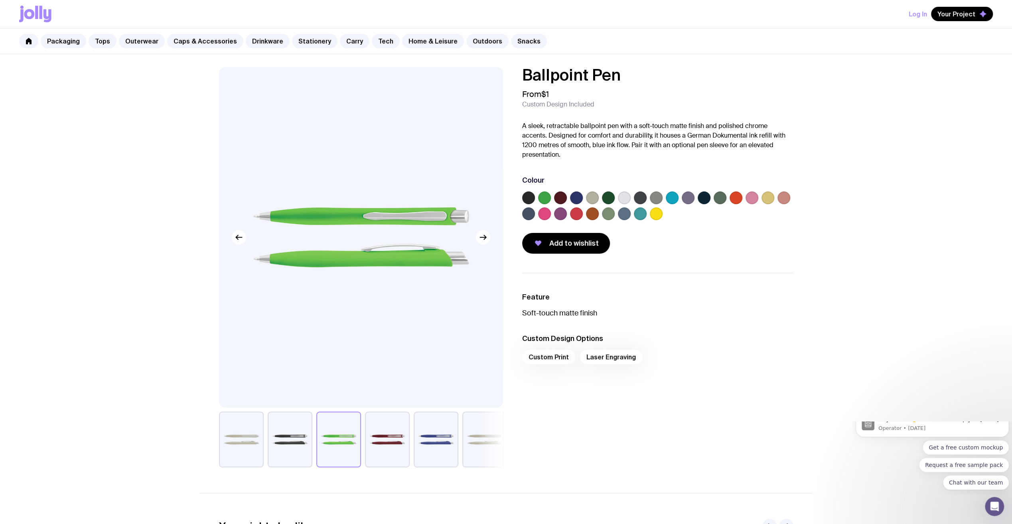
click at [388, 446] on button "button" at bounding box center [387, 440] width 45 height 56
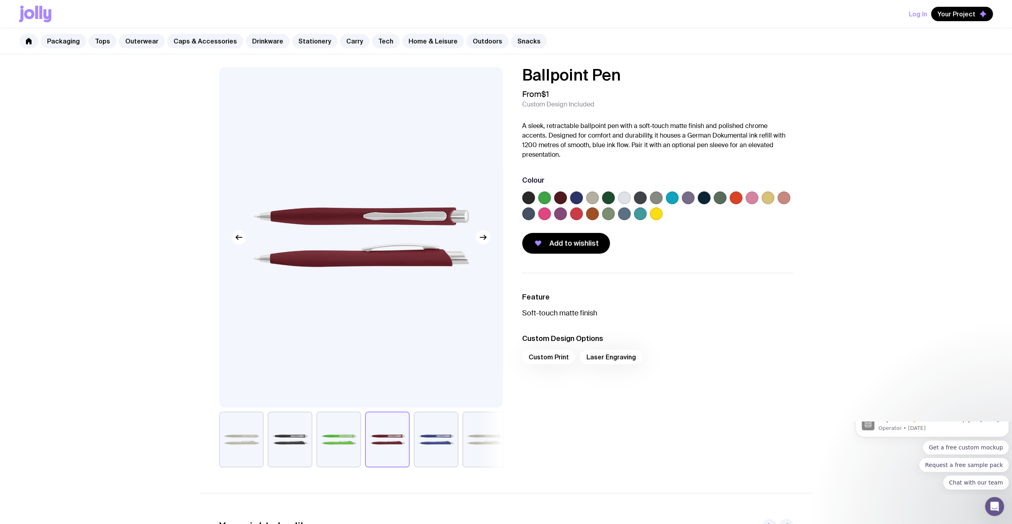
click at [453, 445] on button "button" at bounding box center [436, 440] width 45 height 56
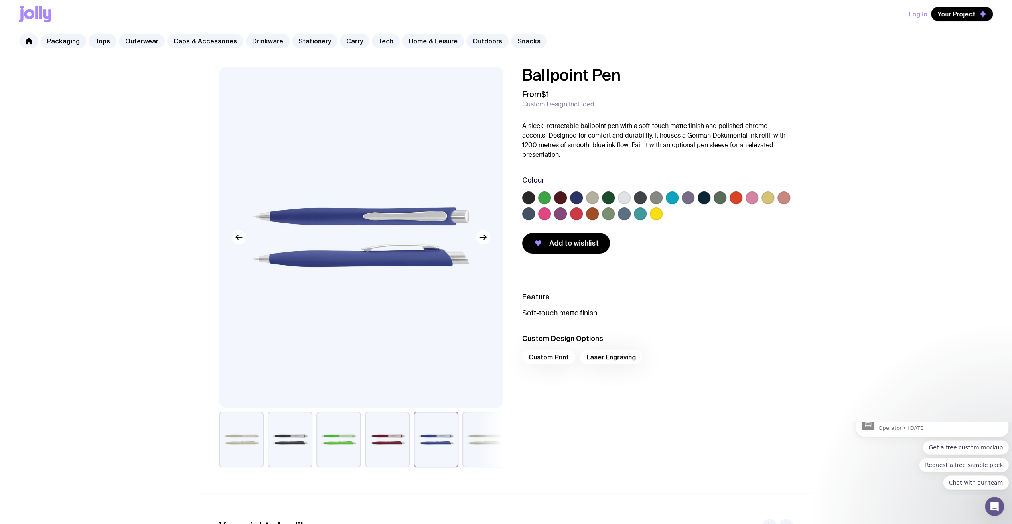
click at [477, 444] on button "button" at bounding box center [484, 440] width 45 height 56
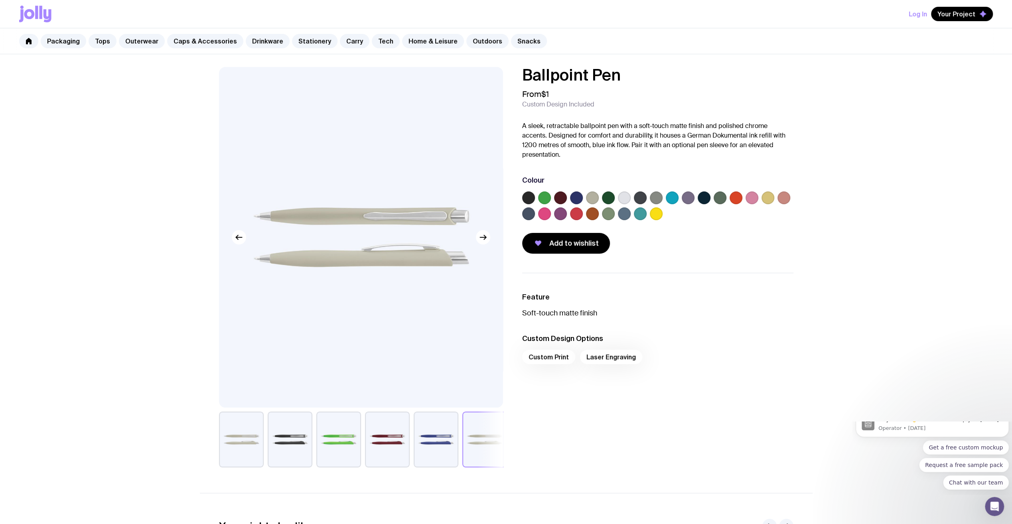
click at [242, 433] on button "button" at bounding box center [241, 440] width 45 height 56
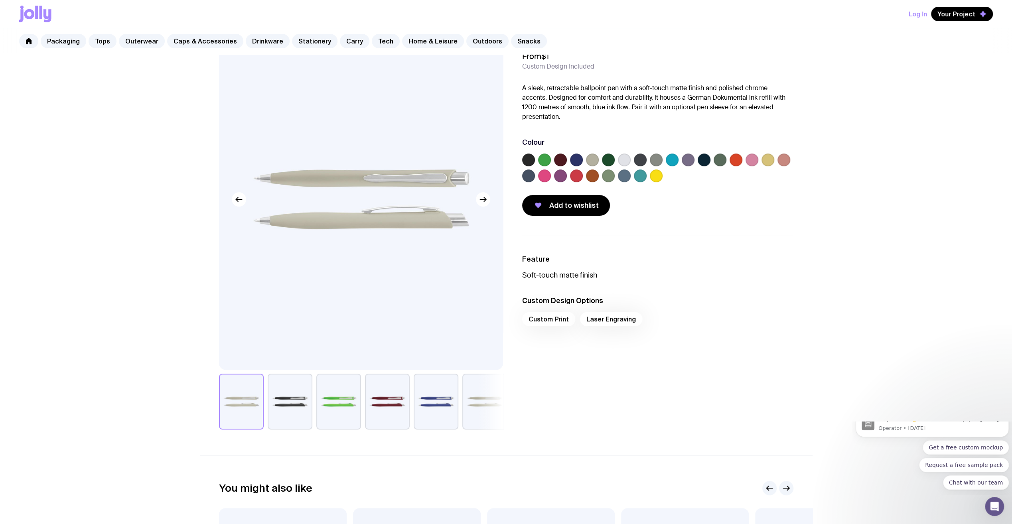
scroll to position [20, 0]
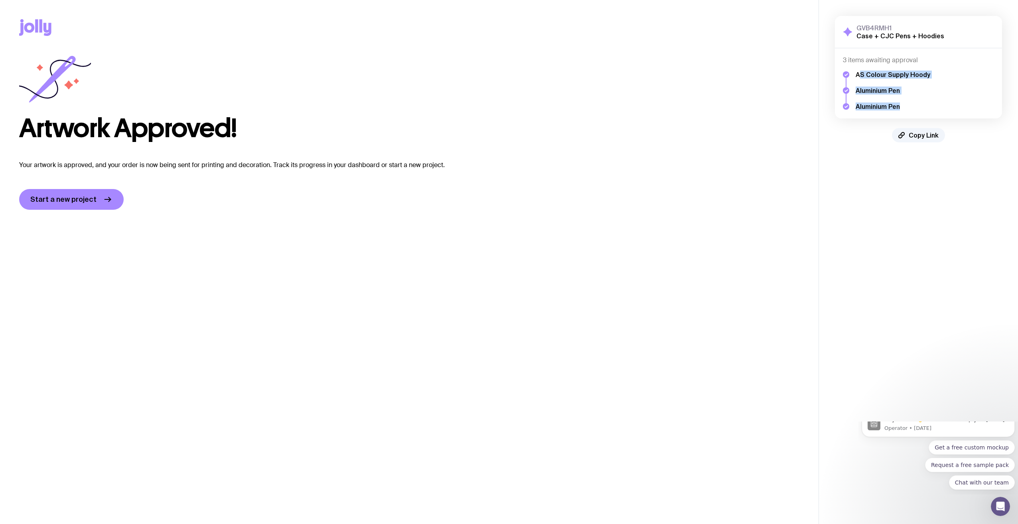
drag, startPoint x: 858, startPoint y: 75, endPoint x: 934, endPoint y: 108, distance: 83.1
click at [934, 108] on div "AS Colour Supply Hoody Aluminium Pen Aluminium Pen" at bounding box center [918, 87] width 151 height 46
click at [886, 34] on h2 "Case + CJC Pens + Hoodies" at bounding box center [900, 36] width 88 height 8
